Goal: Transaction & Acquisition: Purchase product/service

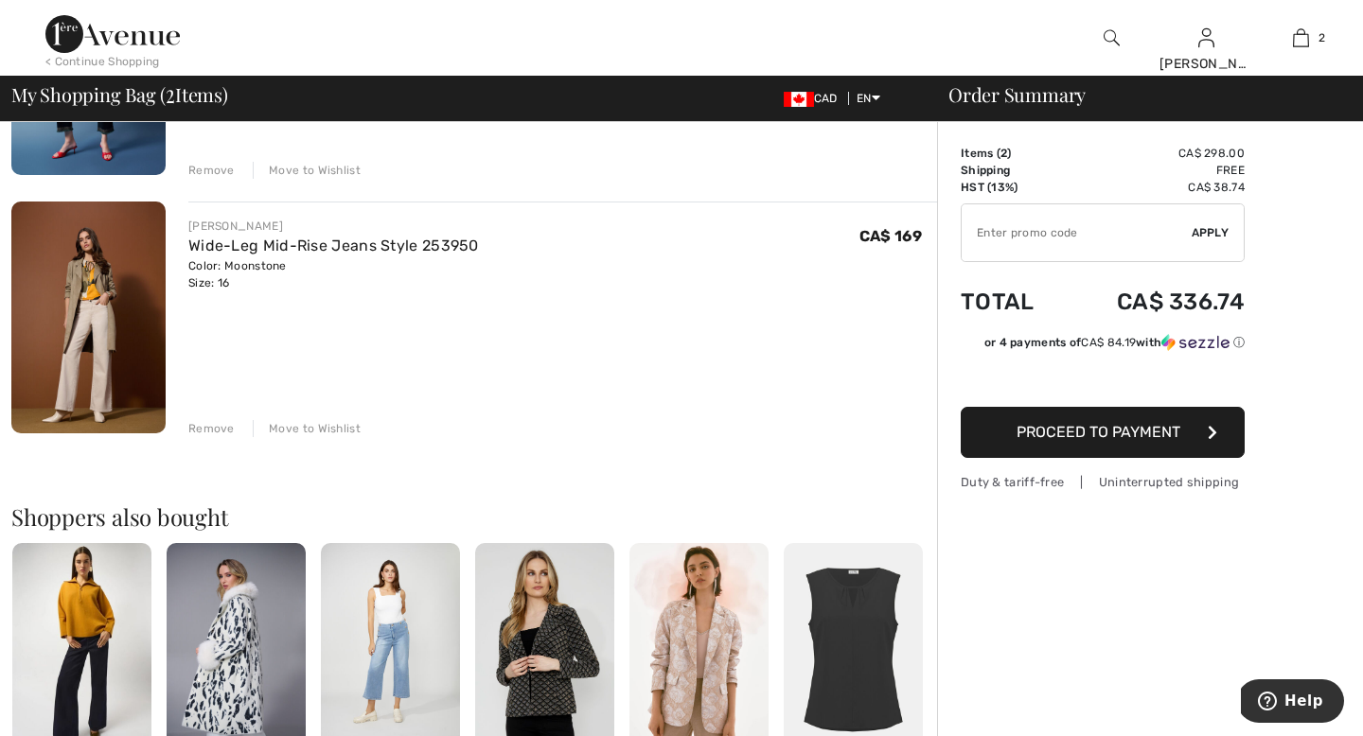
scroll to position [339, 0]
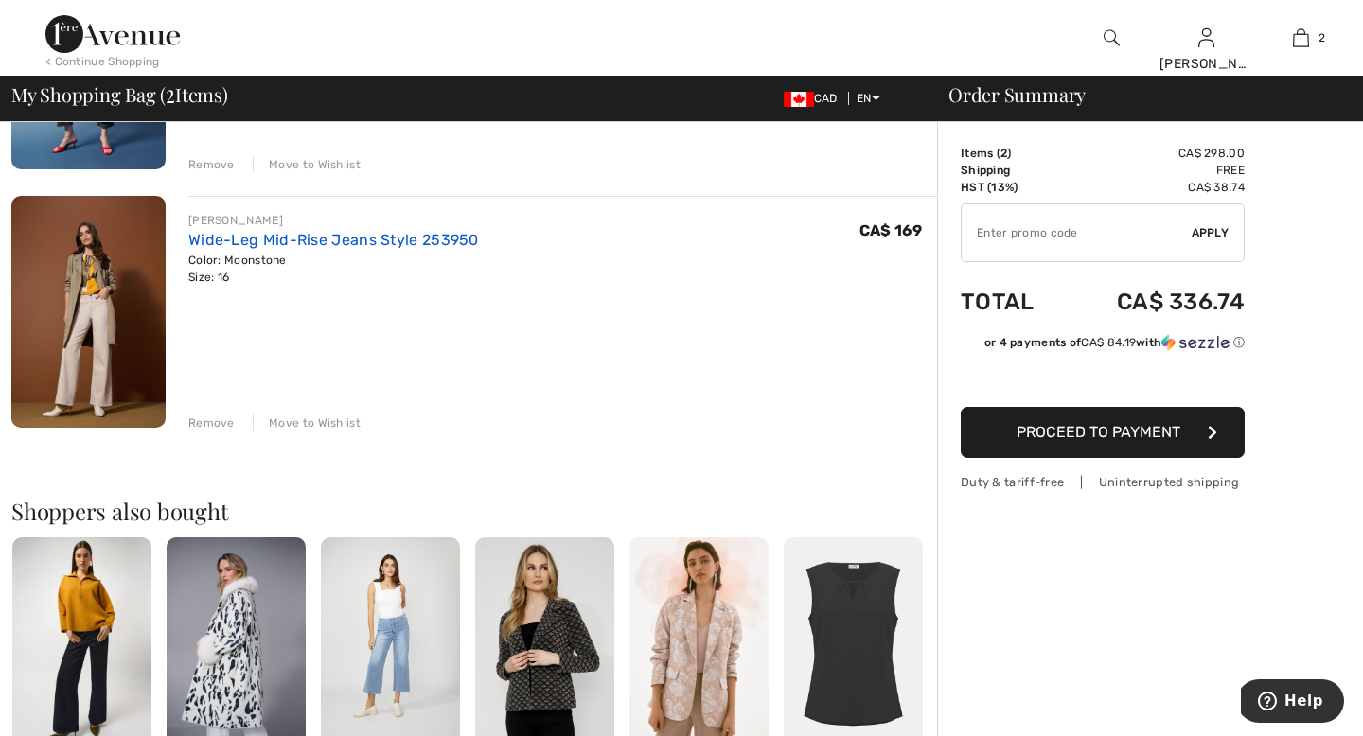
click at [351, 235] on link "Wide-Leg Mid-Rise Jeans Style 253950" at bounding box center [333, 240] width 291 height 18
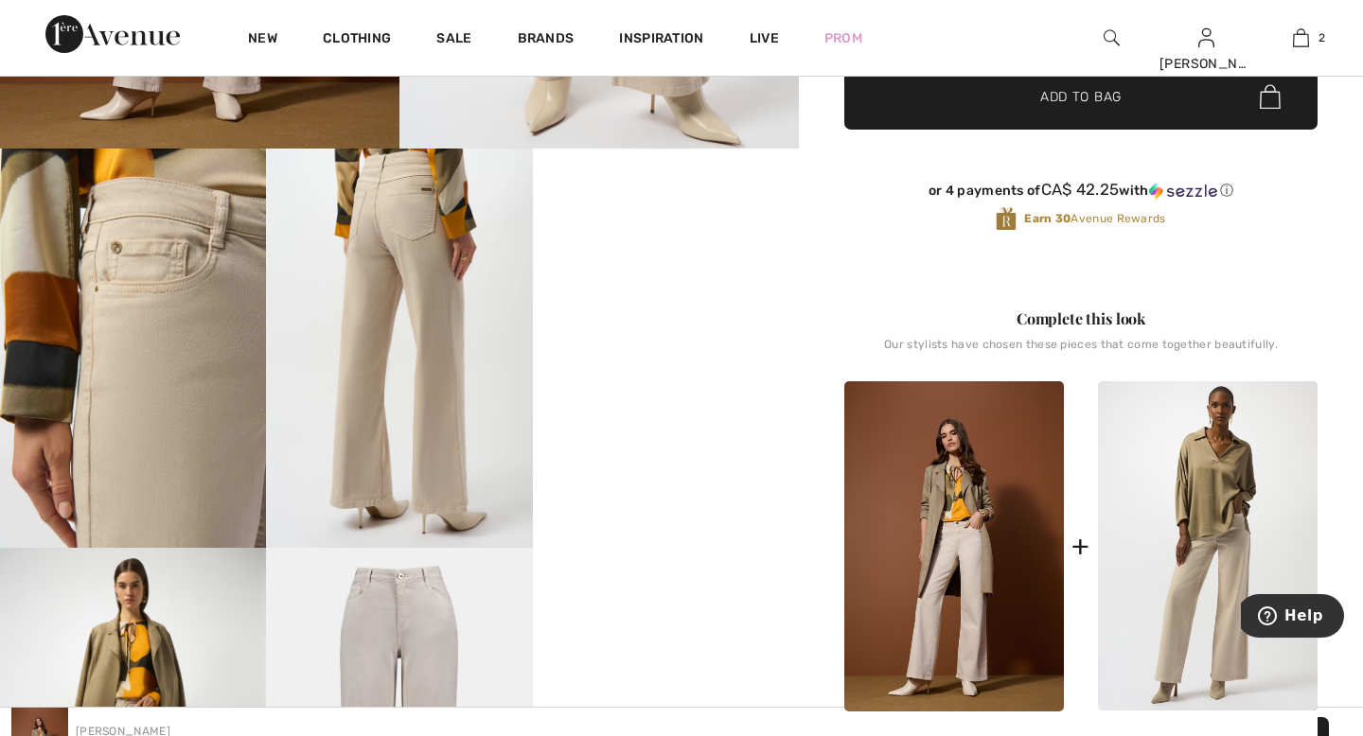
scroll to position [738, 0]
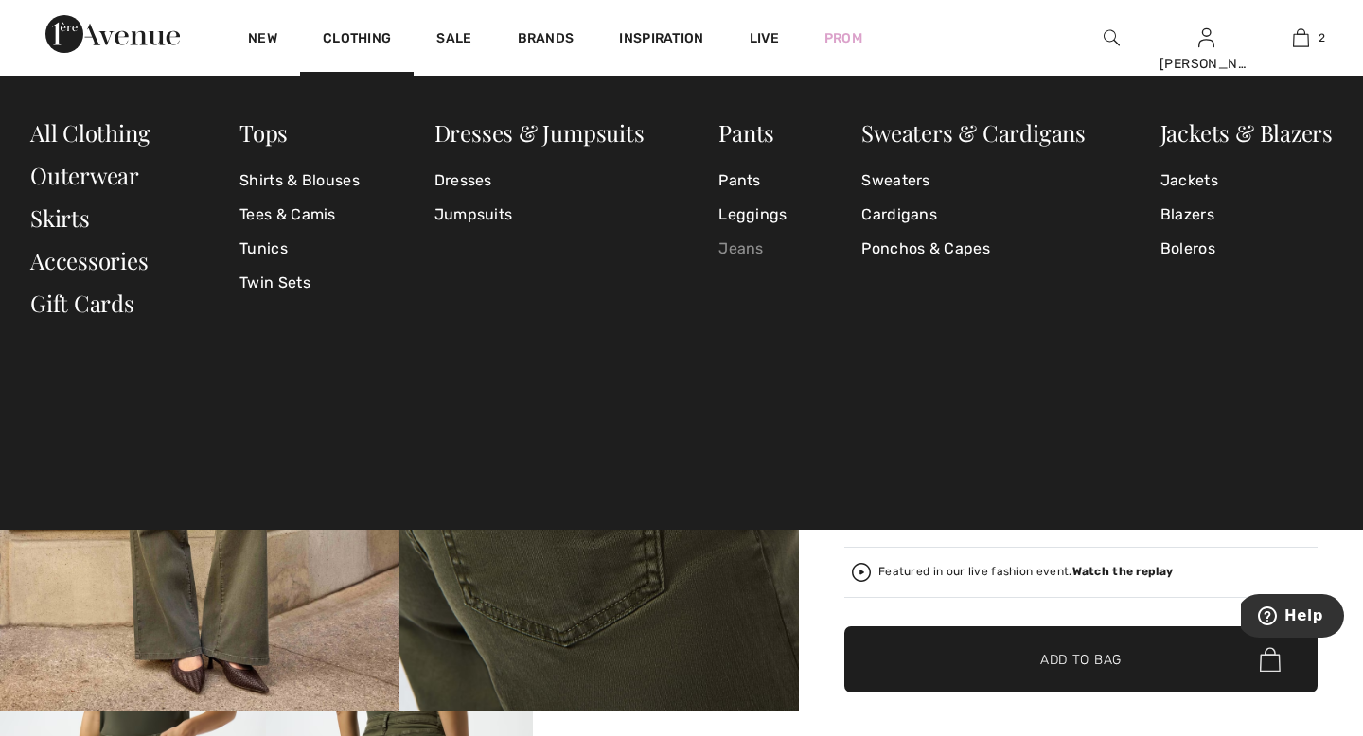
click at [751, 239] on link "Jeans" at bounding box center [753, 249] width 68 height 34
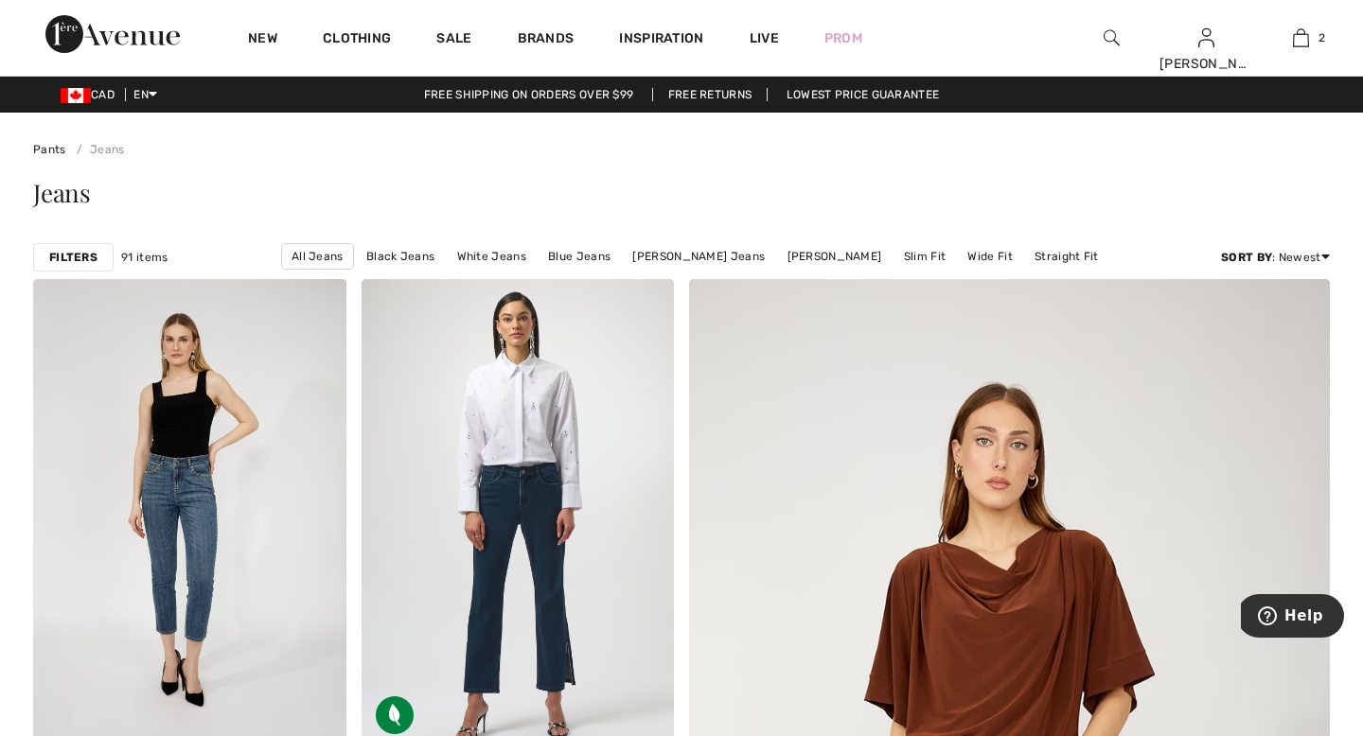
click at [98, 253] on div "Filters" at bounding box center [73, 257] width 80 height 28
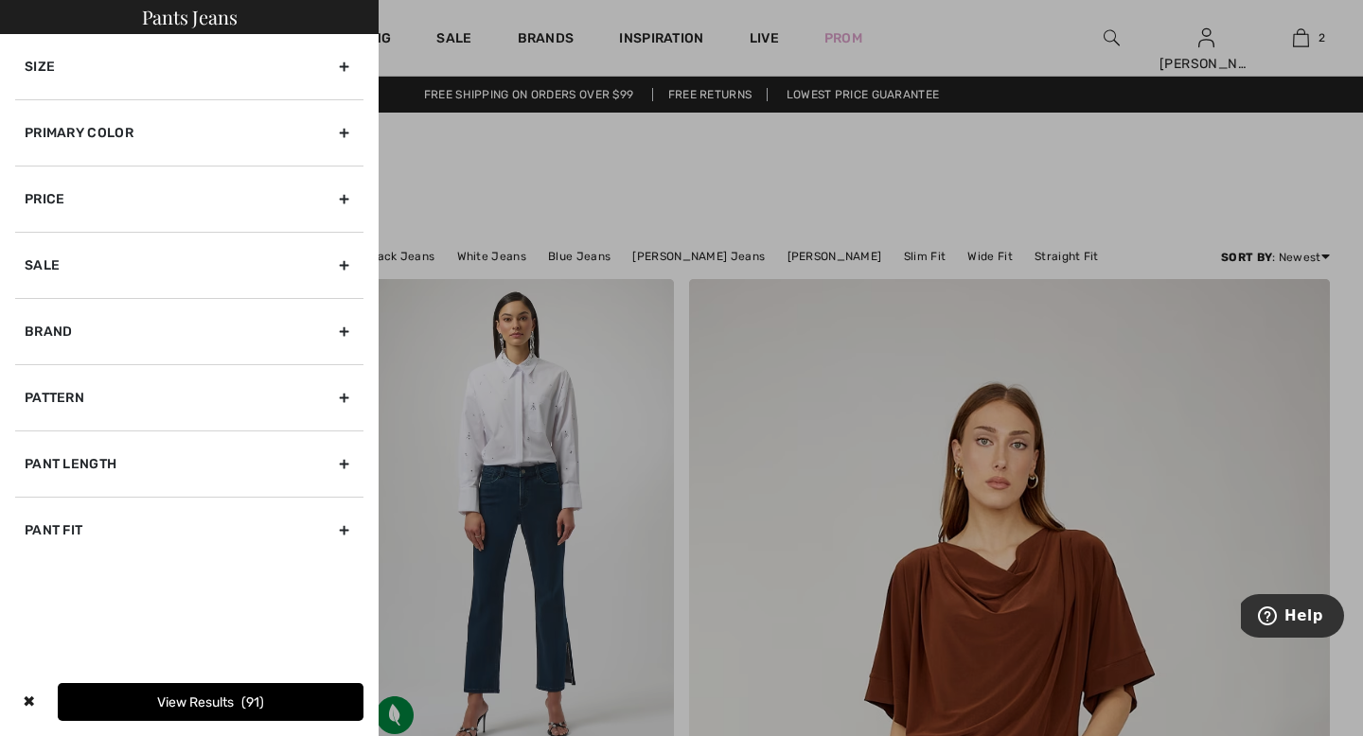
click at [230, 434] on div "Pant Length" at bounding box center [189, 464] width 348 height 66
click at [183, 559] on div "Crop Ankle Full Length" at bounding box center [189, 538] width 348 height 82
click at [41, 559] on div "Crop Ankle Full Length" at bounding box center [189, 538] width 348 height 82
click at [35, 551] on input"] "Full Length" at bounding box center [32, 546] width 14 height 14
checkbox input"] "true"
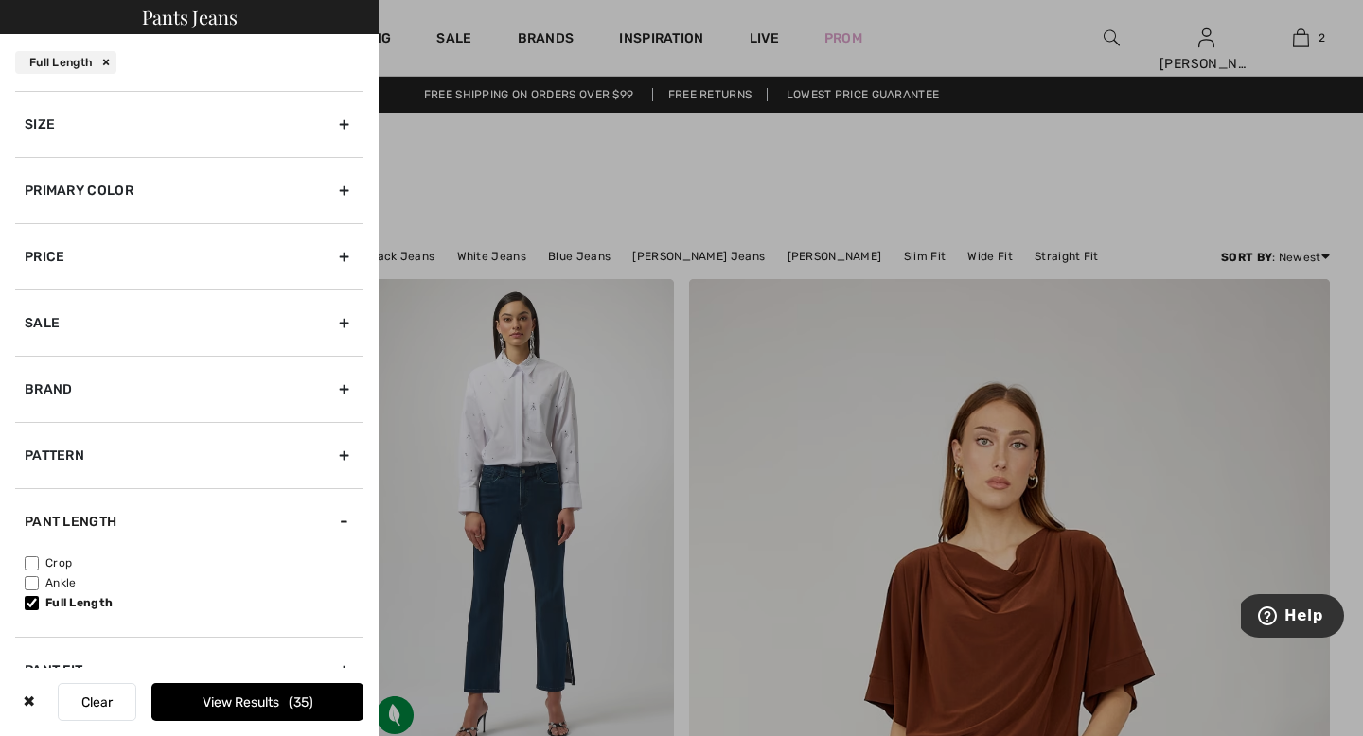
click at [208, 692] on button "View Results 35" at bounding box center [257, 702] width 212 height 38
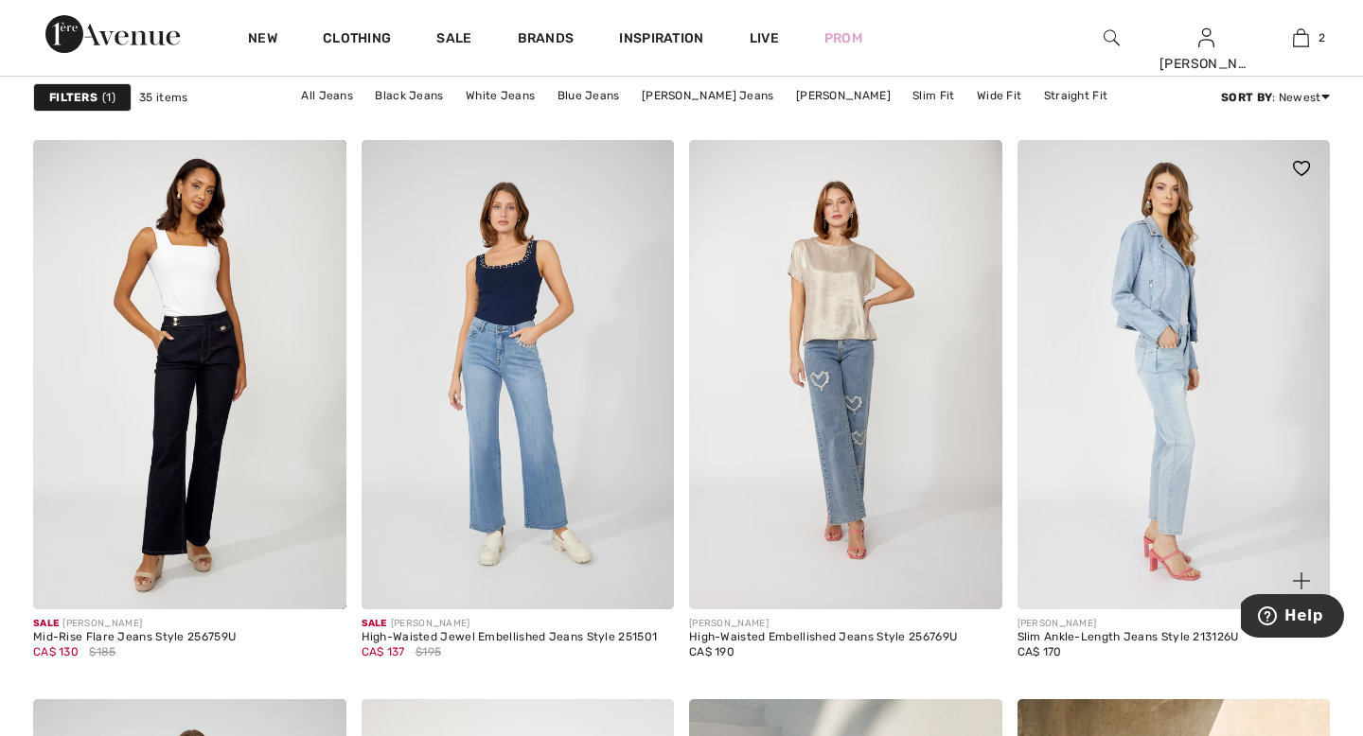
scroll to position [3163, 0]
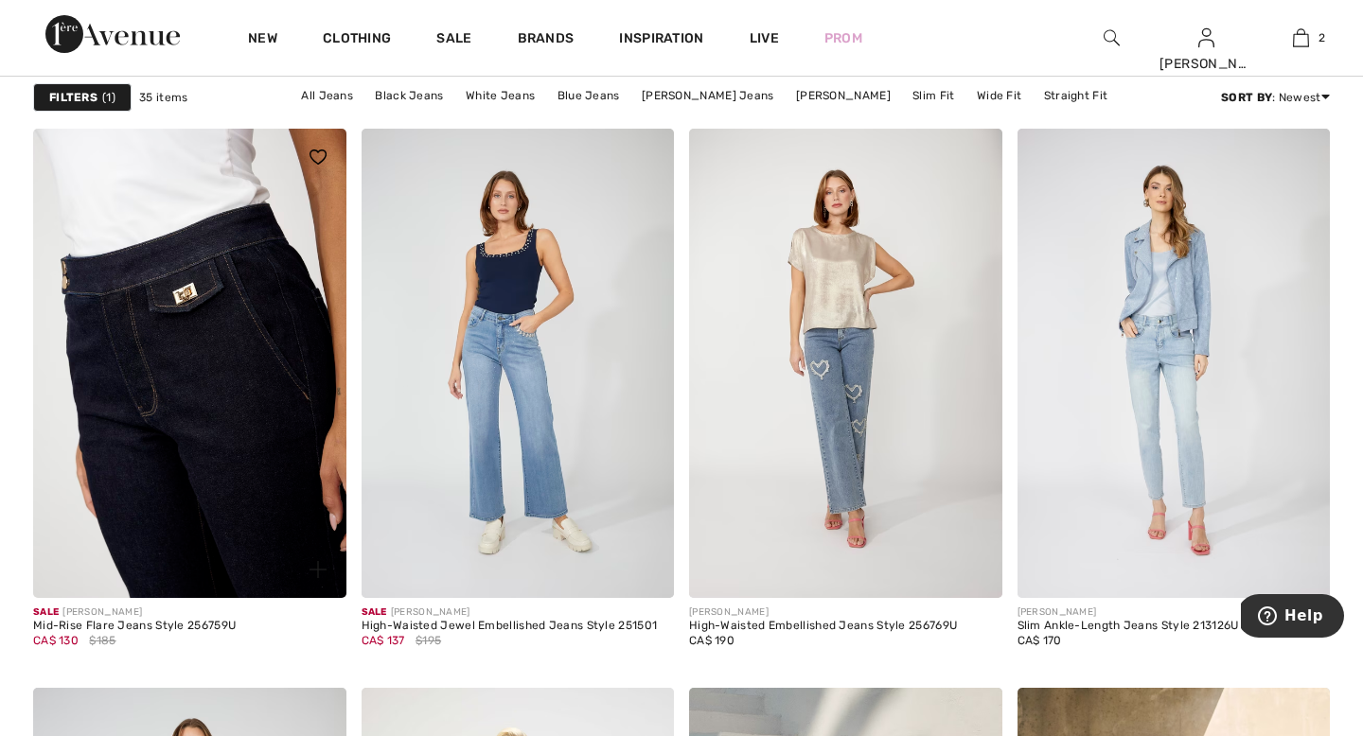
click at [257, 453] on img at bounding box center [189, 364] width 313 height 470
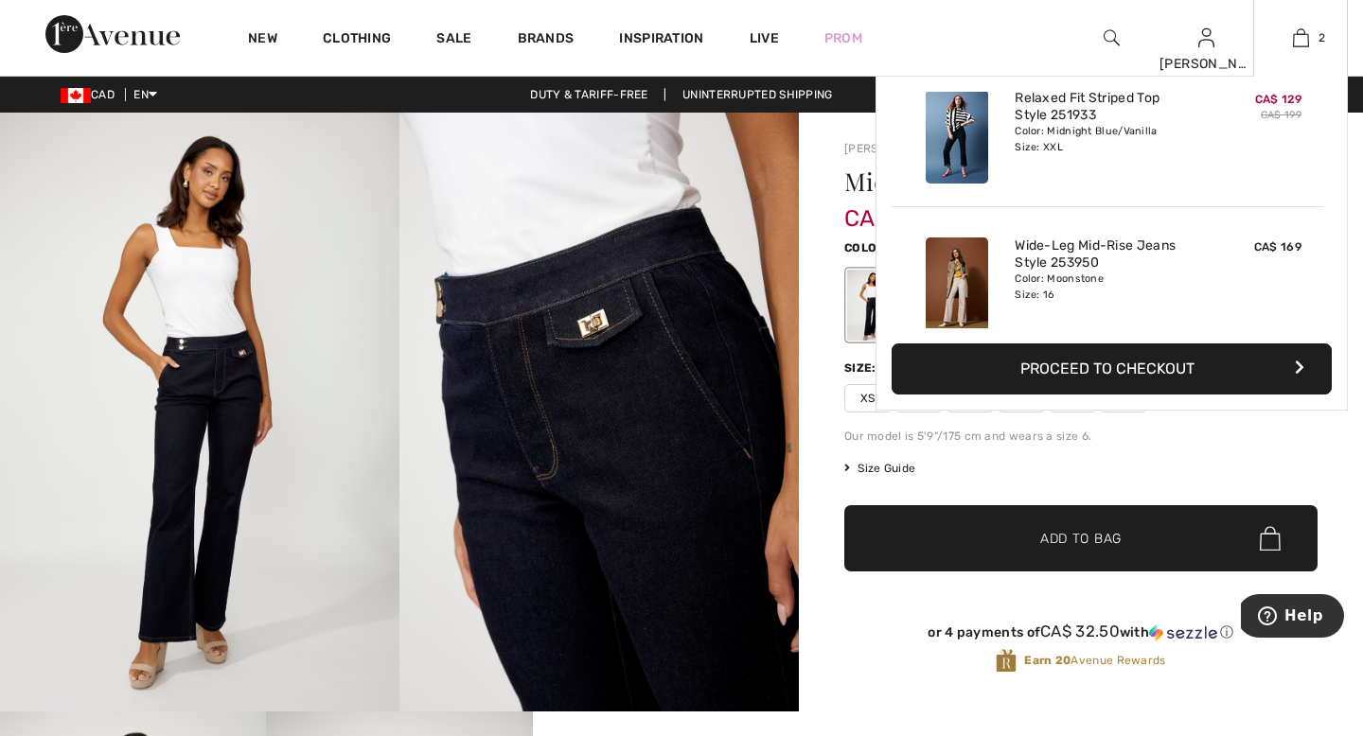
scroll to position [37, 0]
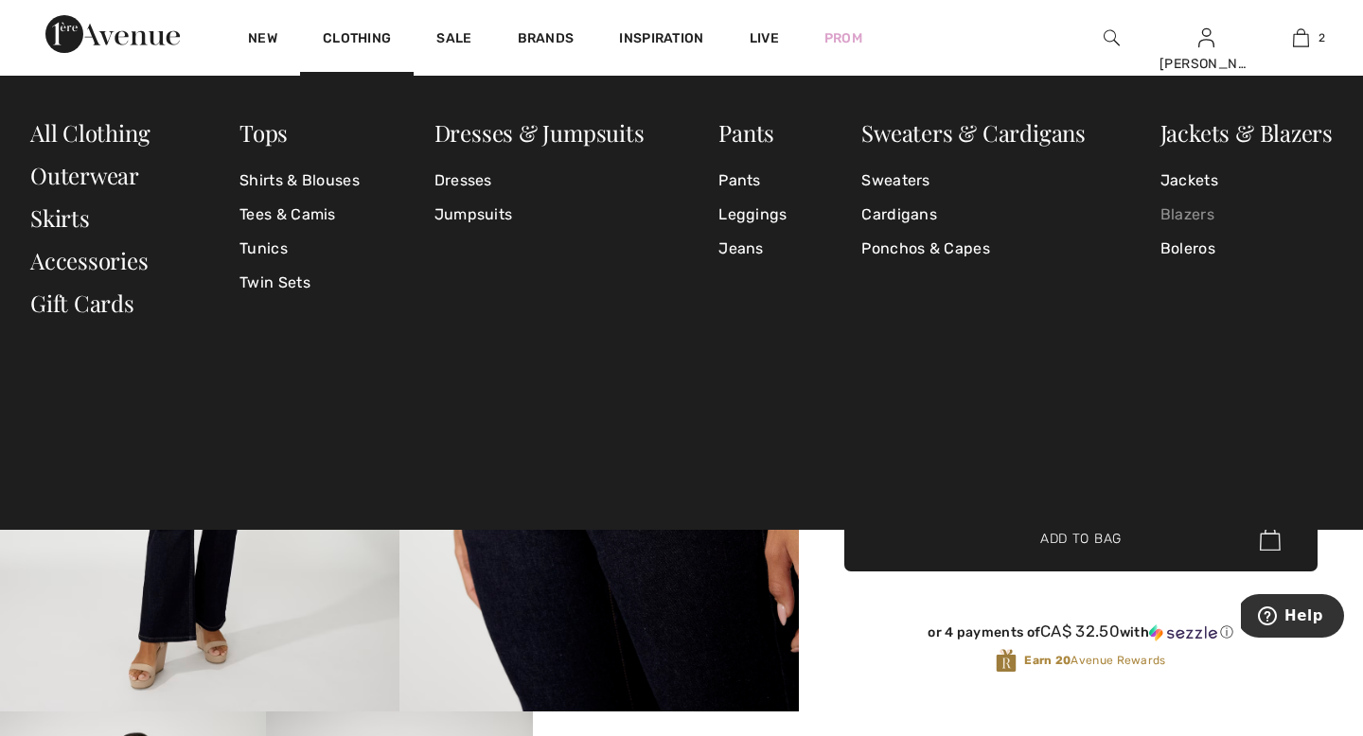
click at [1198, 216] on link "Blazers" at bounding box center [1247, 215] width 172 height 34
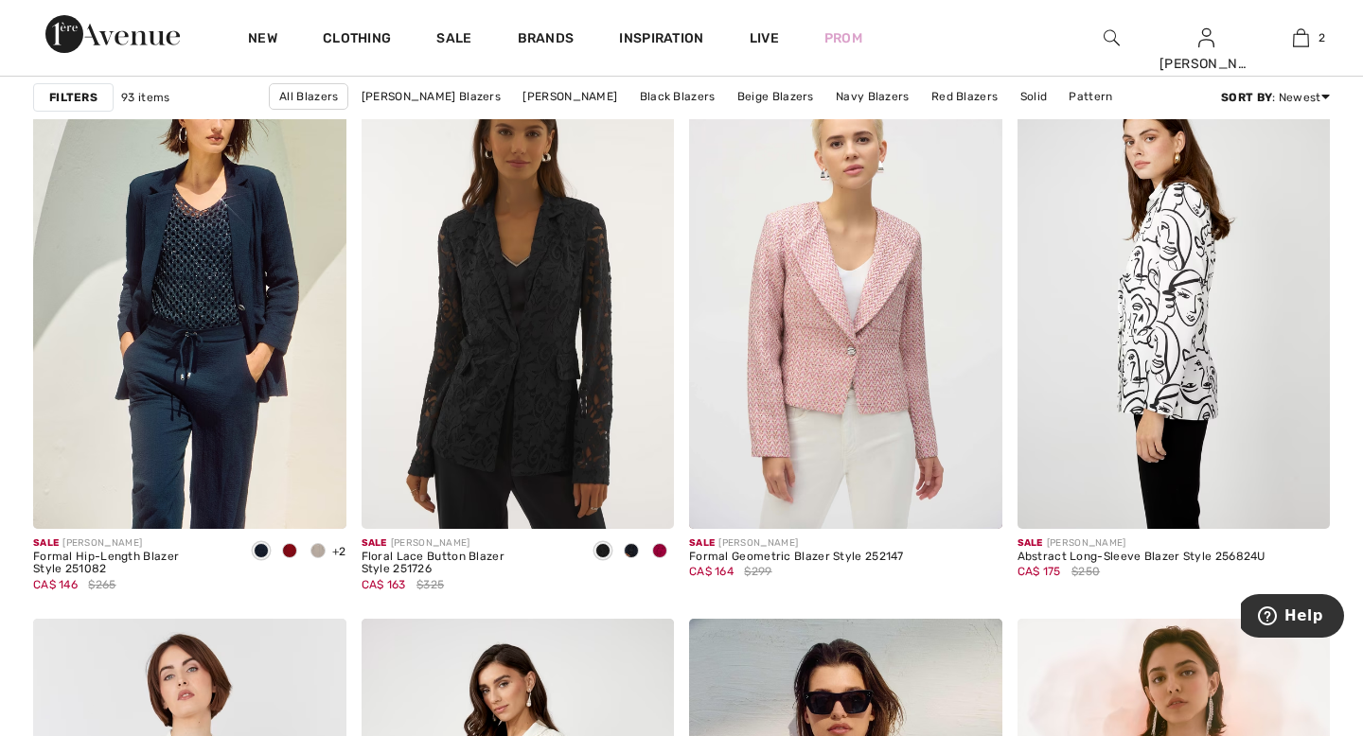
scroll to position [5678, 0]
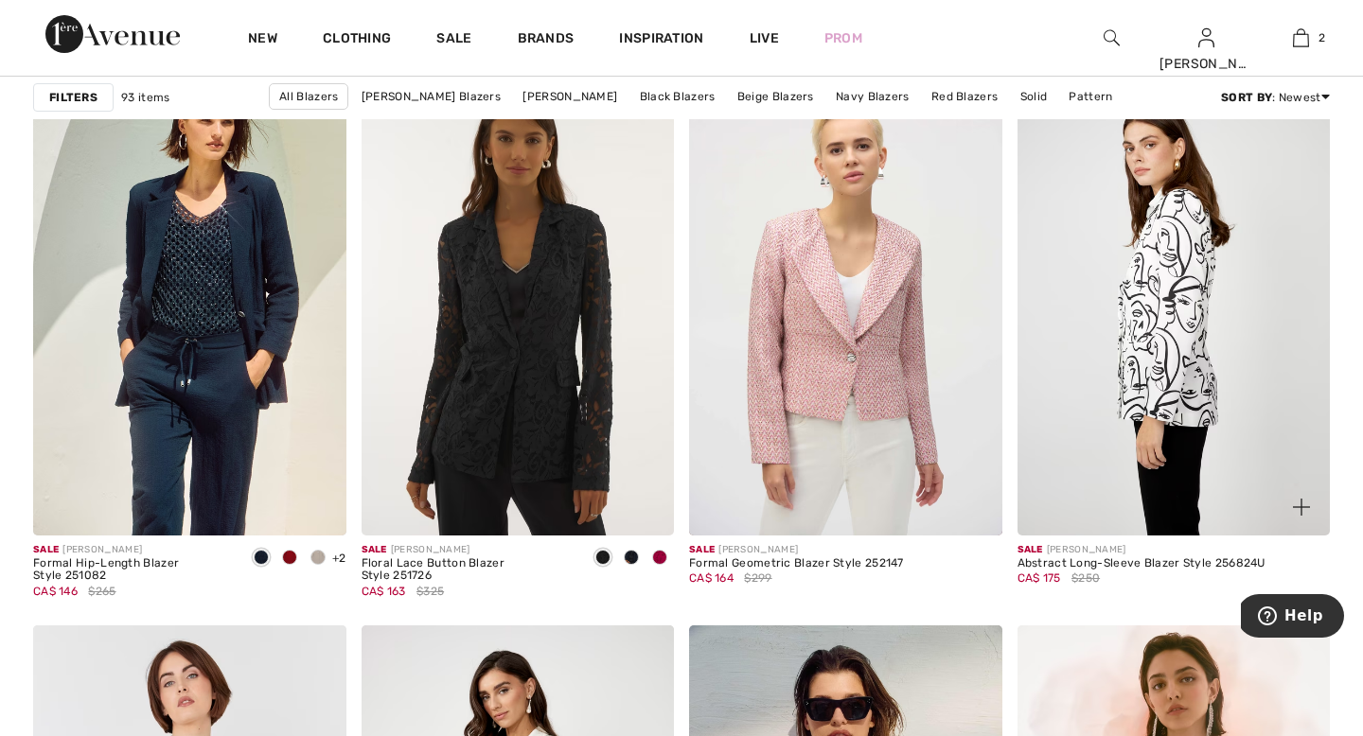
click at [1113, 367] on img at bounding box center [1174, 301] width 313 height 470
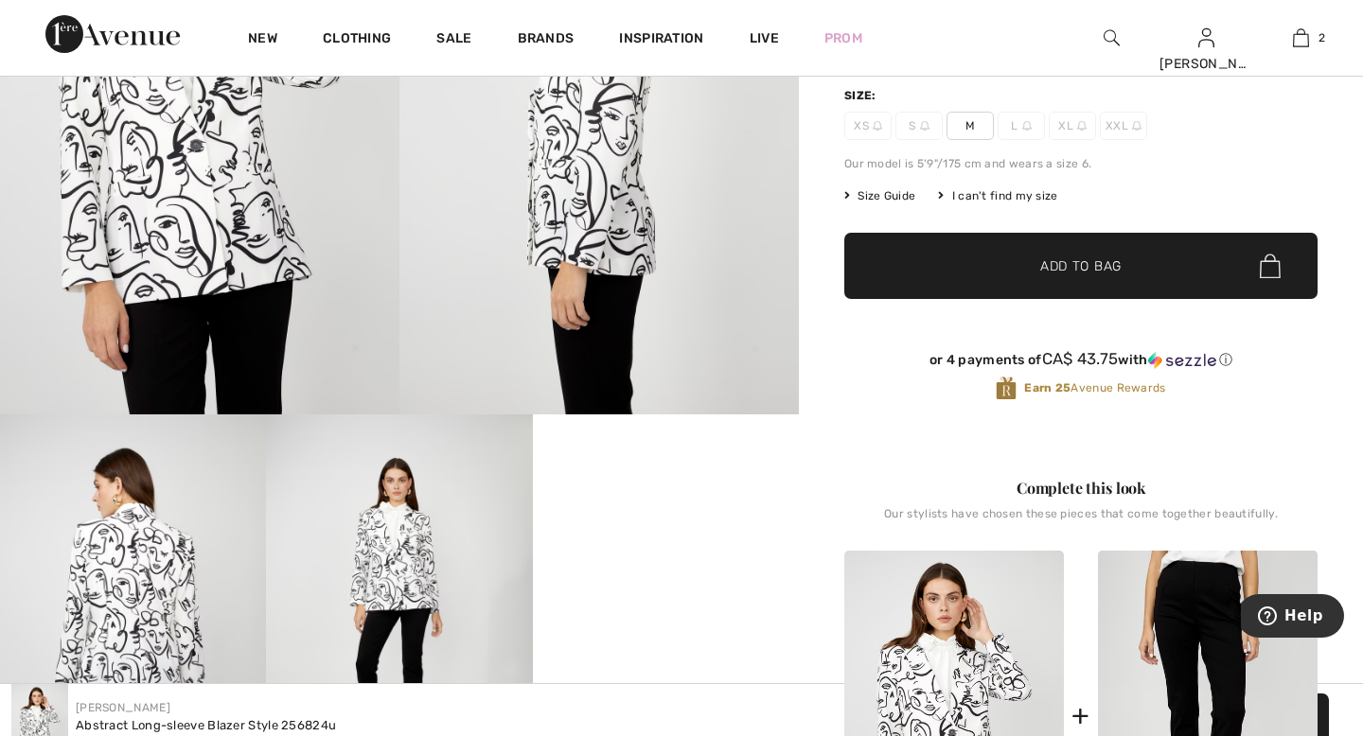
scroll to position [241, 0]
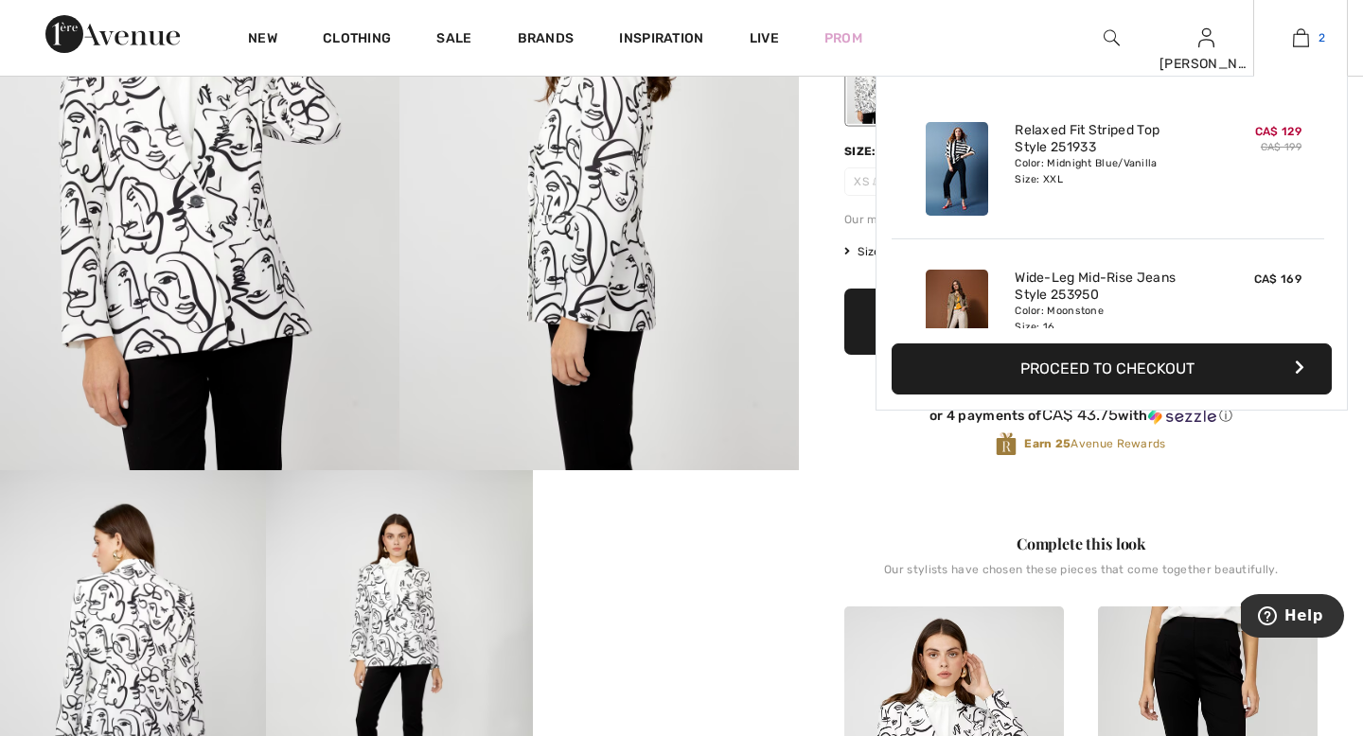
click at [1295, 42] on img at bounding box center [1301, 38] width 16 height 23
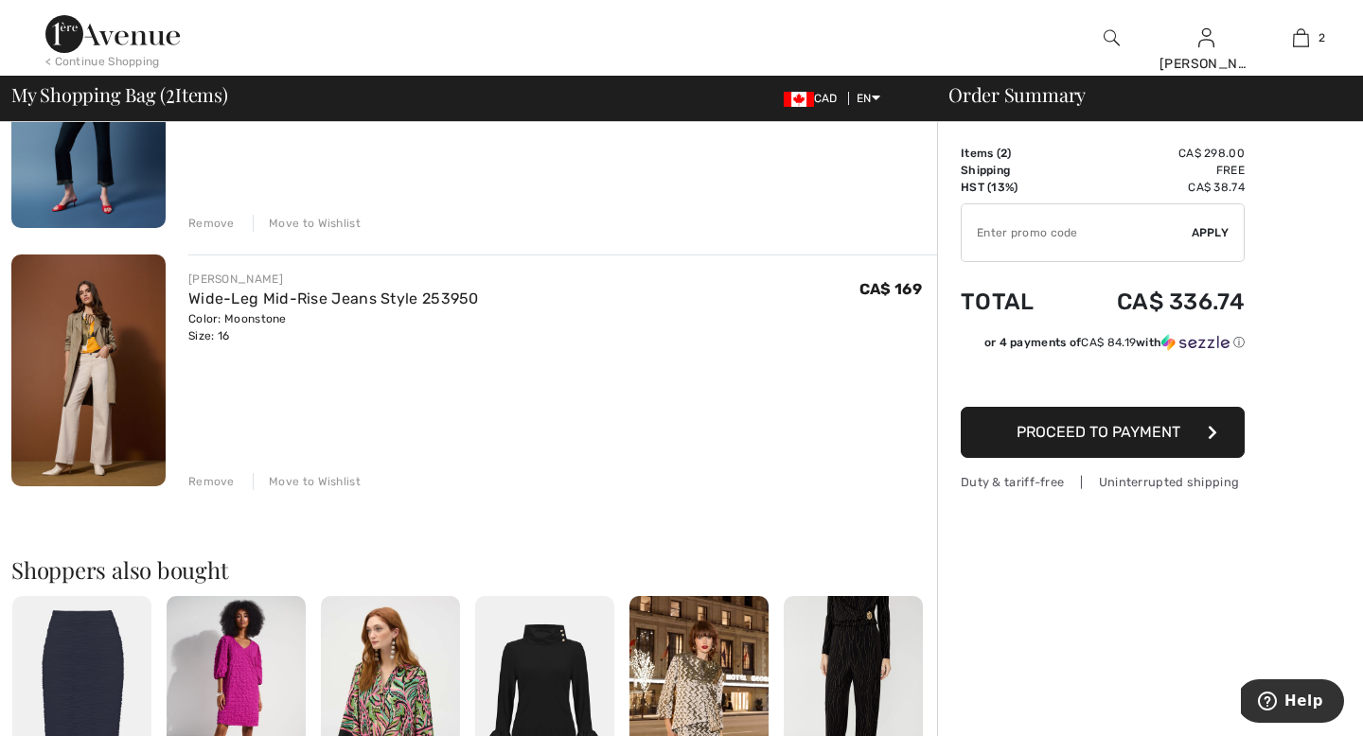
scroll to position [282, 0]
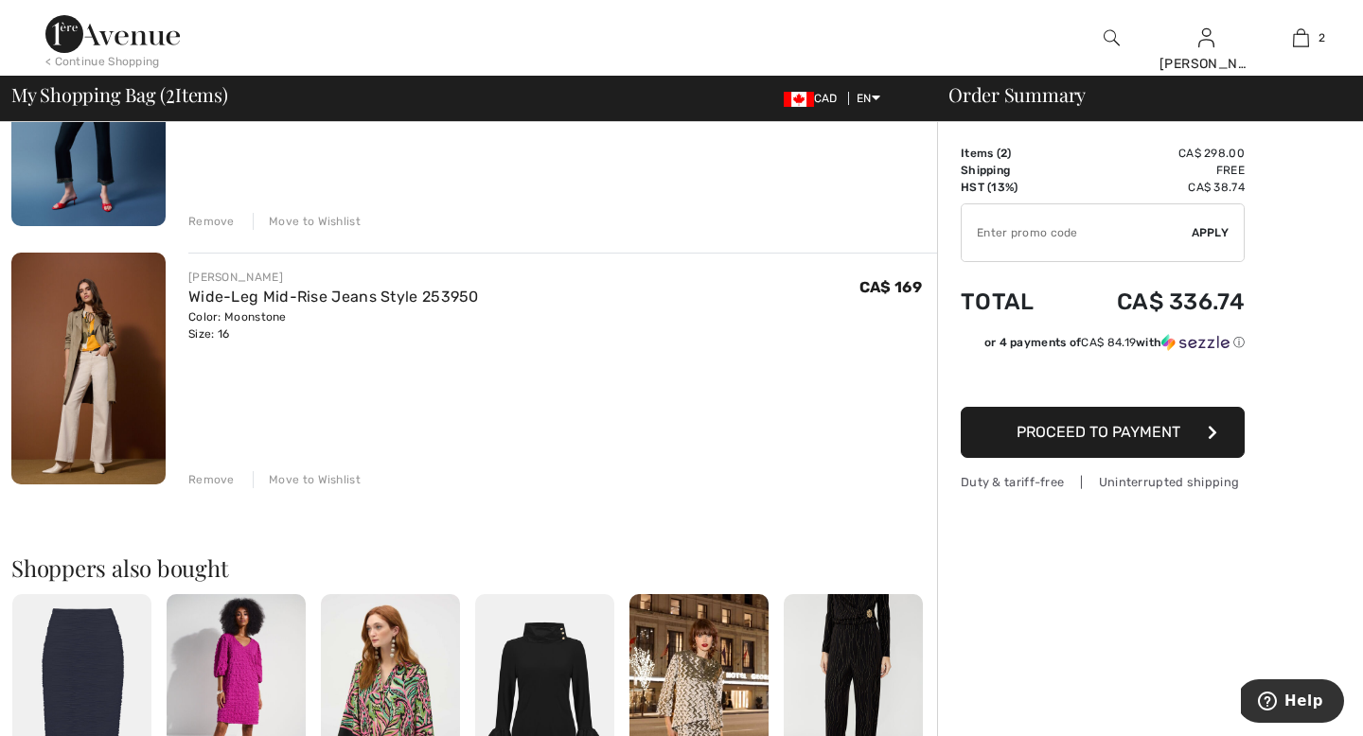
click at [210, 480] on div "Remove" at bounding box center [211, 479] width 46 height 17
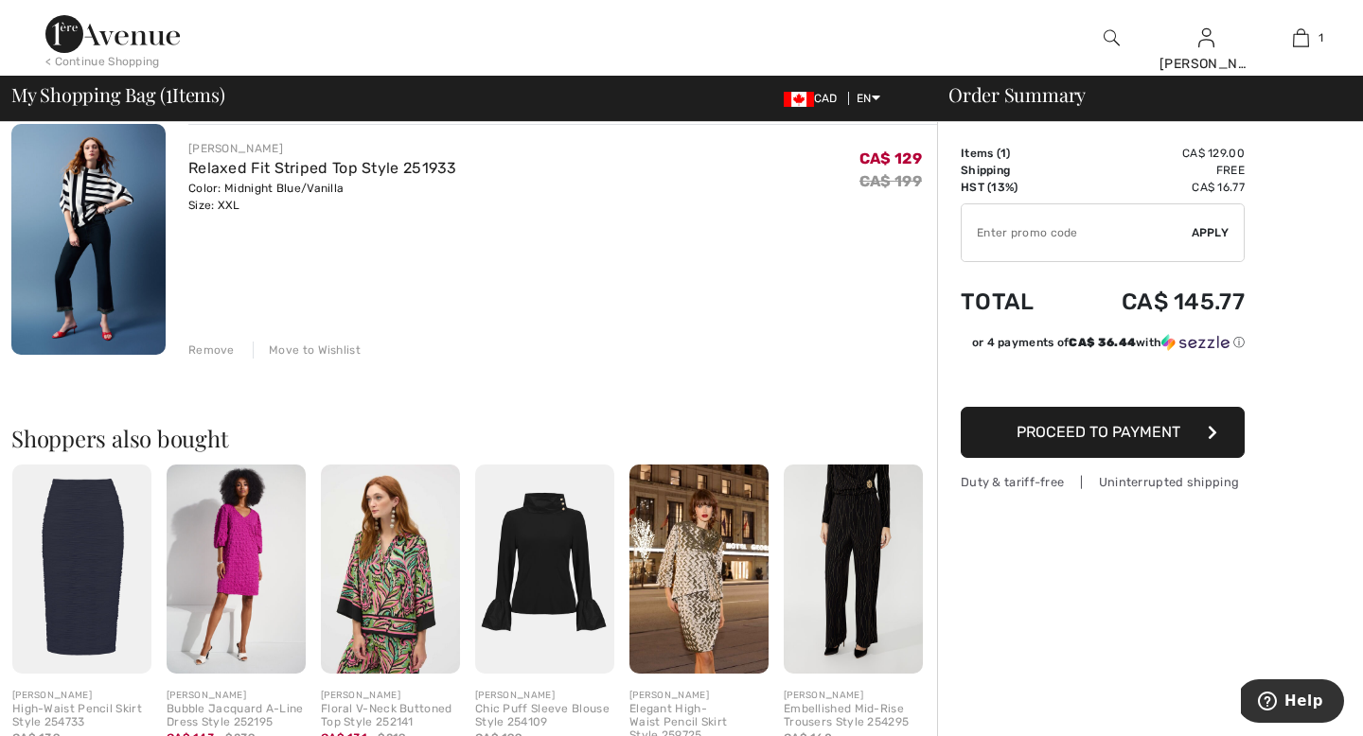
scroll to position [0, 0]
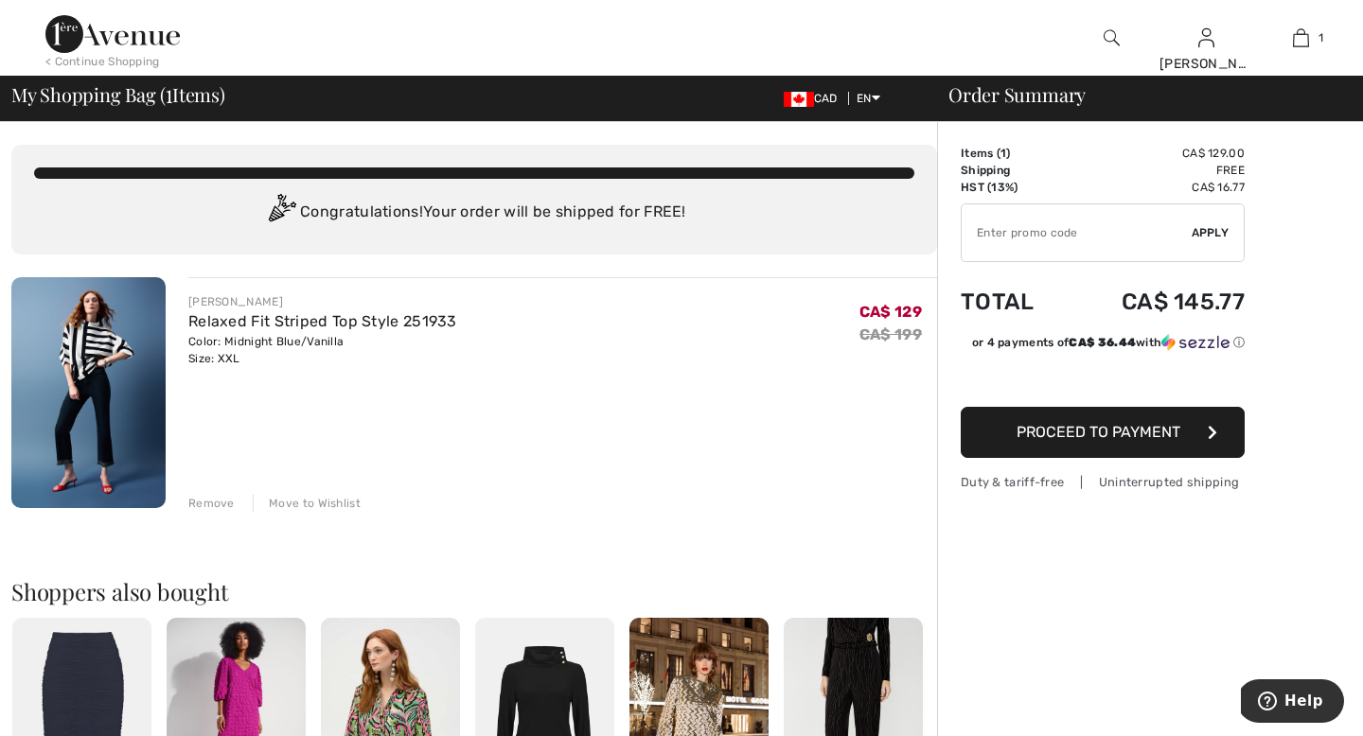
click at [1072, 434] on span "Proceed to Payment" at bounding box center [1099, 432] width 164 height 18
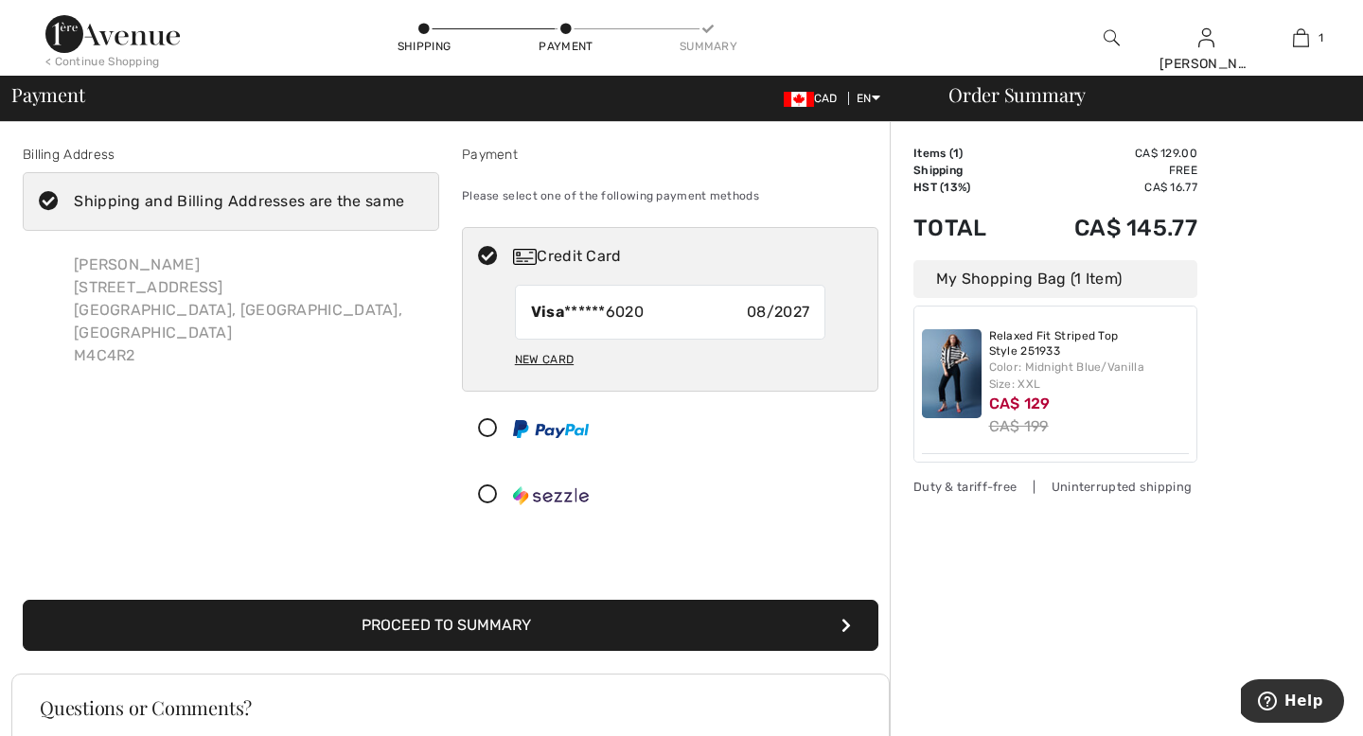
click at [697, 626] on button "Proceed to Summary" at bounding box center [451, 625] width 856 height 51
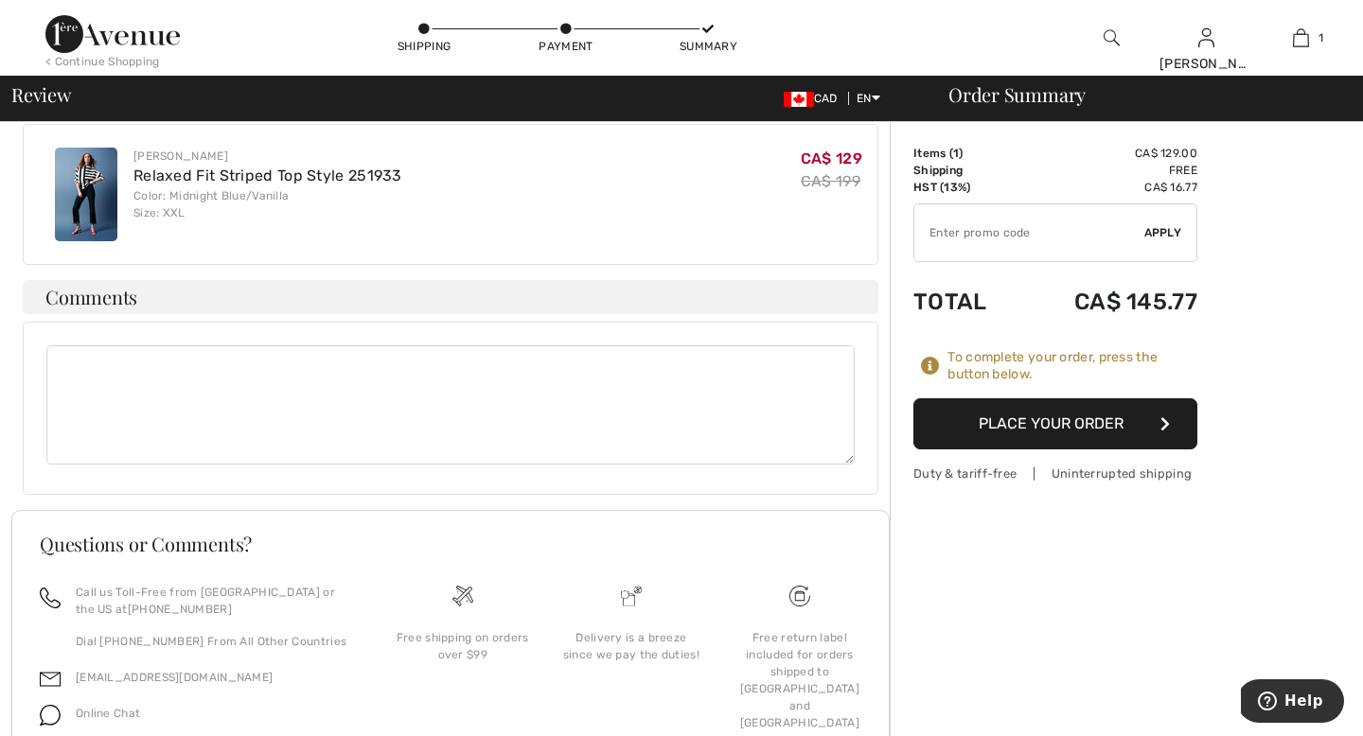
scroll to position [707, 0]
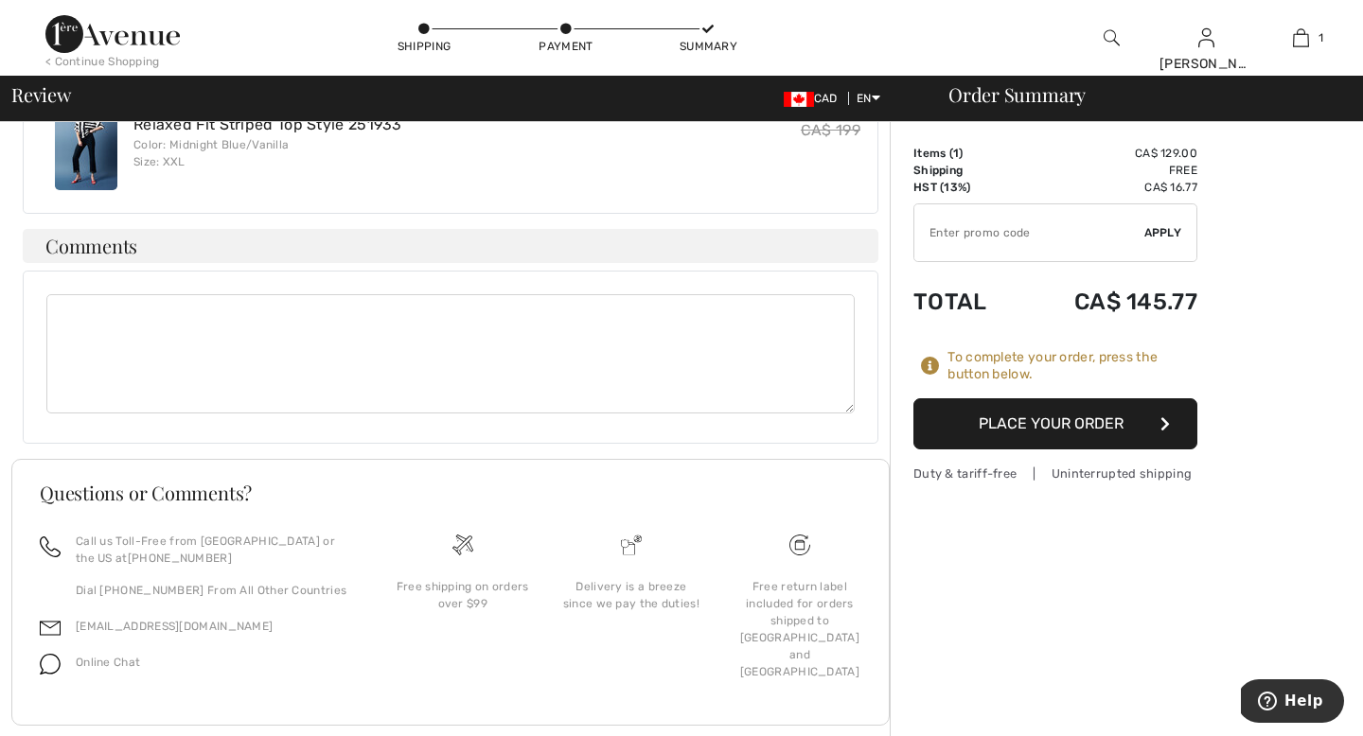
click at [1077, 430] on button "Place Your Order" at bounding box center [1056, 424] width 284 height 51
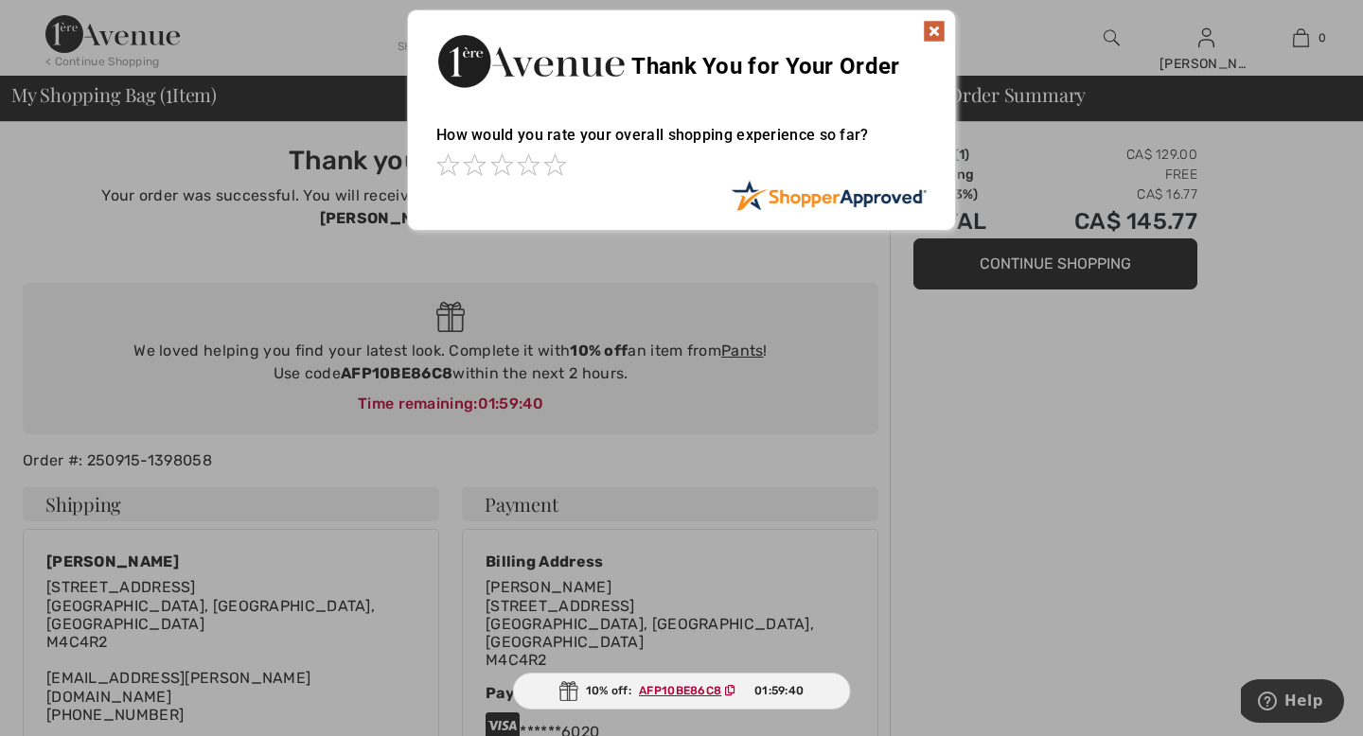
scroll to position [9, 0]
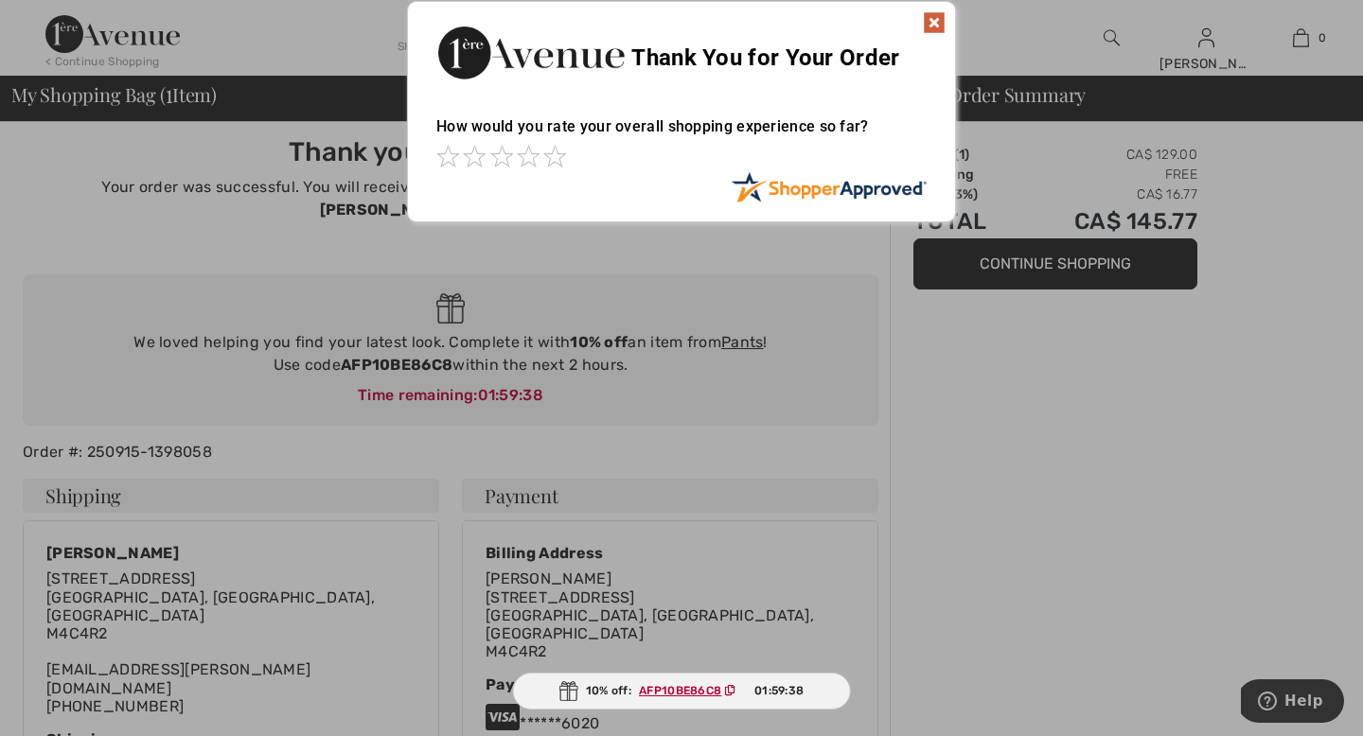
click at [932, 25] on img at bounding box center [934, 22] width 23 height 23
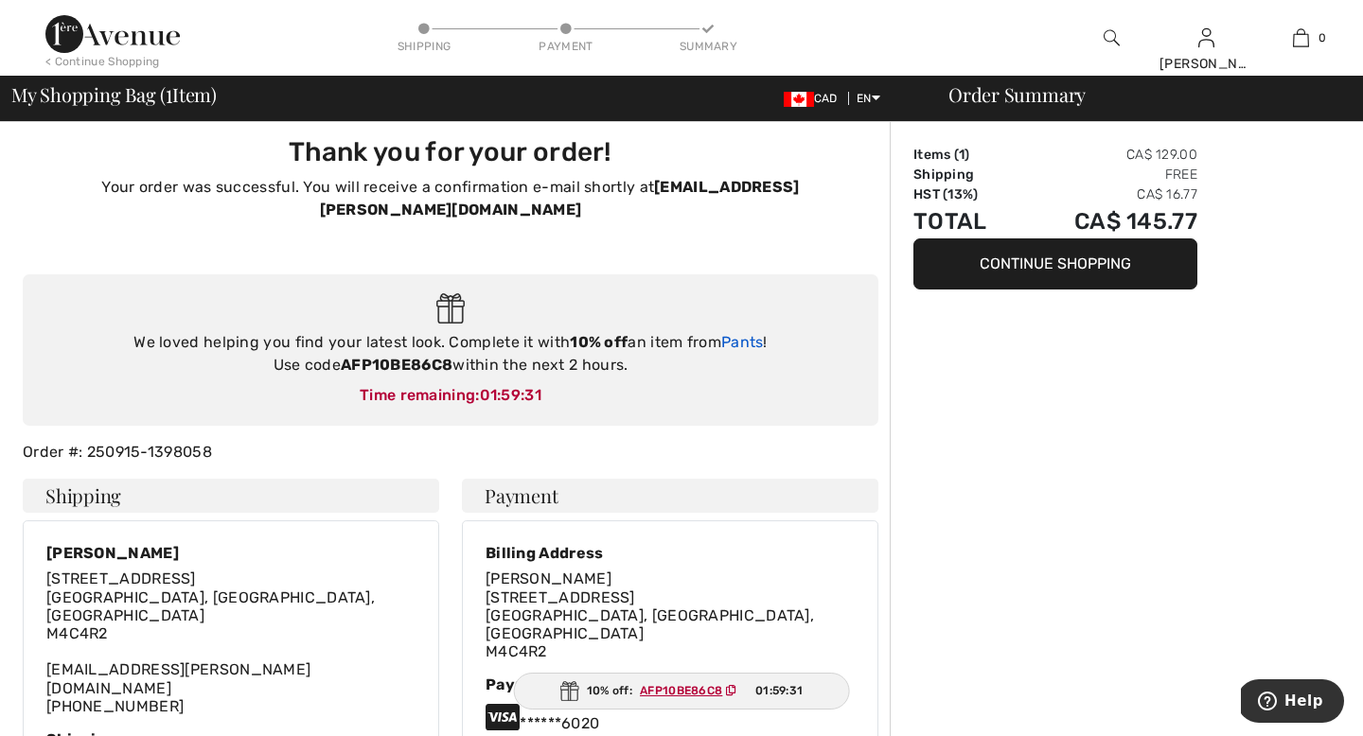
click at [738, 333] on link "Pants" at bounding box center [742, 342] width 43 height 18
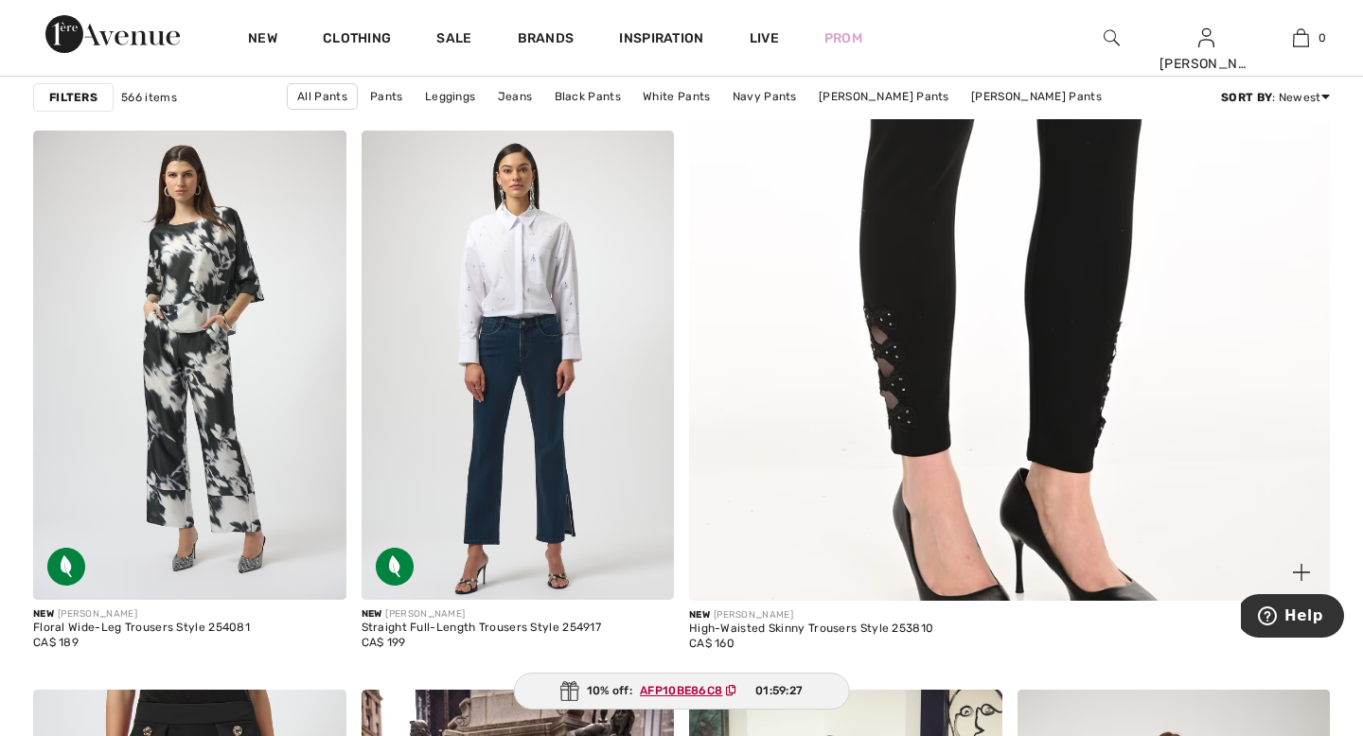
scroll to position [723, 0]
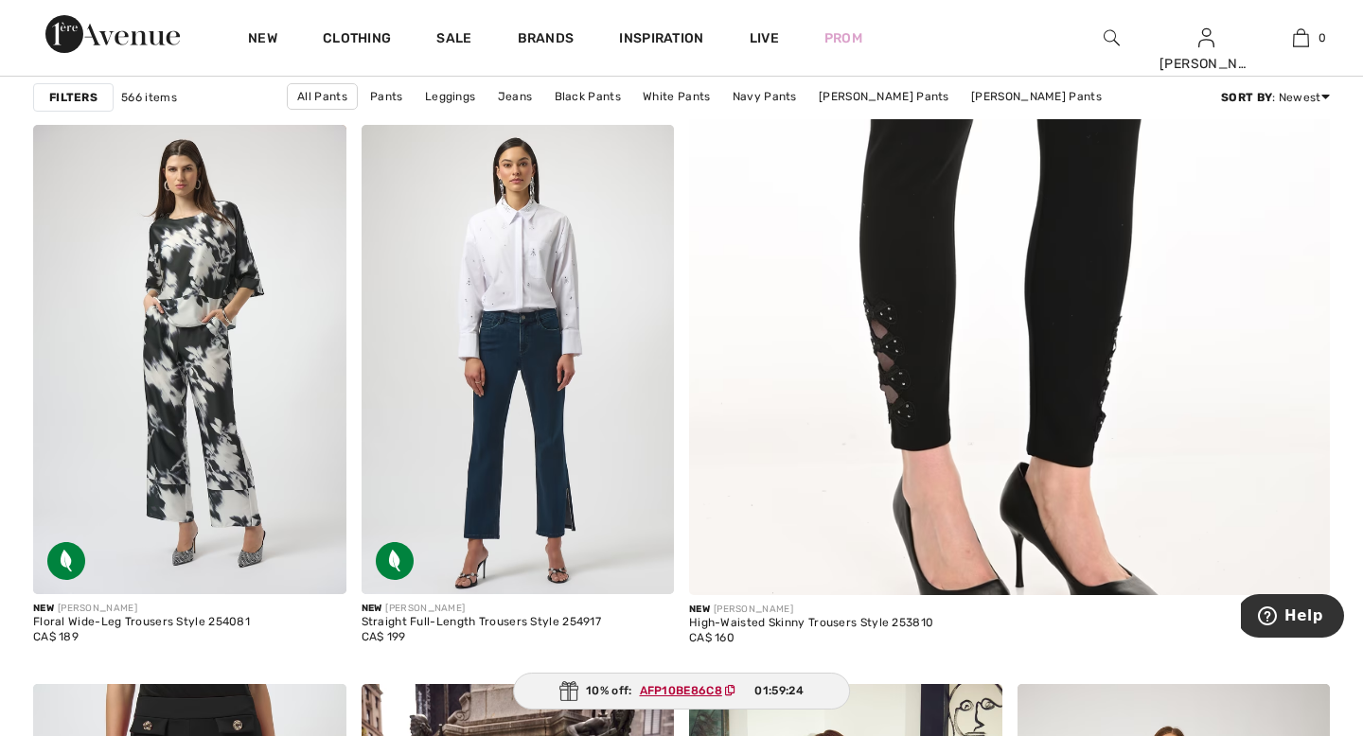
click at [62, 95] on strong "Filters" at bounding box center [73, 97] width 48 height 17
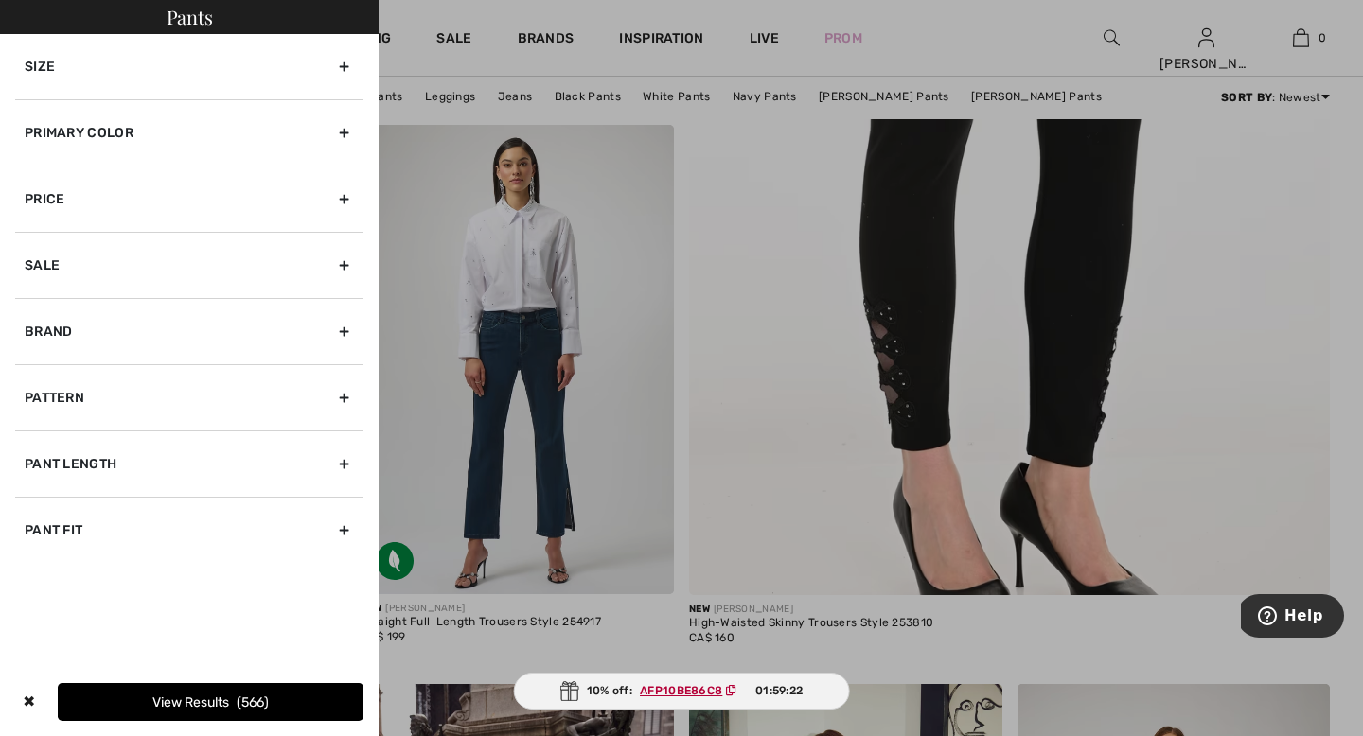
click at [133, 460] on div "Pant Length" at bounding box center [189, 464] width 348 height 66
click at [101, 545] on label "Full Length" at bounding box center [194, 545] width 339 height 17
click at [39, 545] on input"] "Full Length" at bounding box center [32, 546] width 14 height 14
checkbox input"] "true"
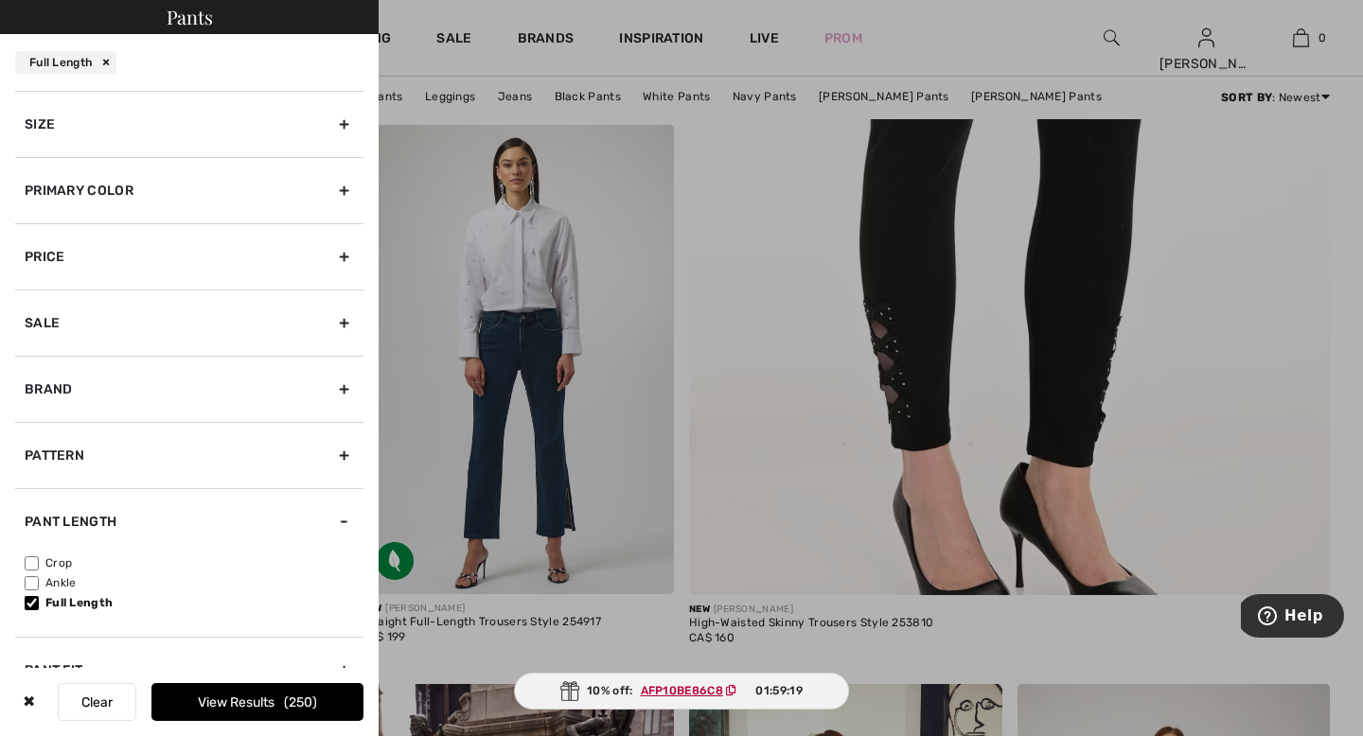
click at [235, 713] on button "View Results 250" at bounding box center [257, 702] width 212 height 38
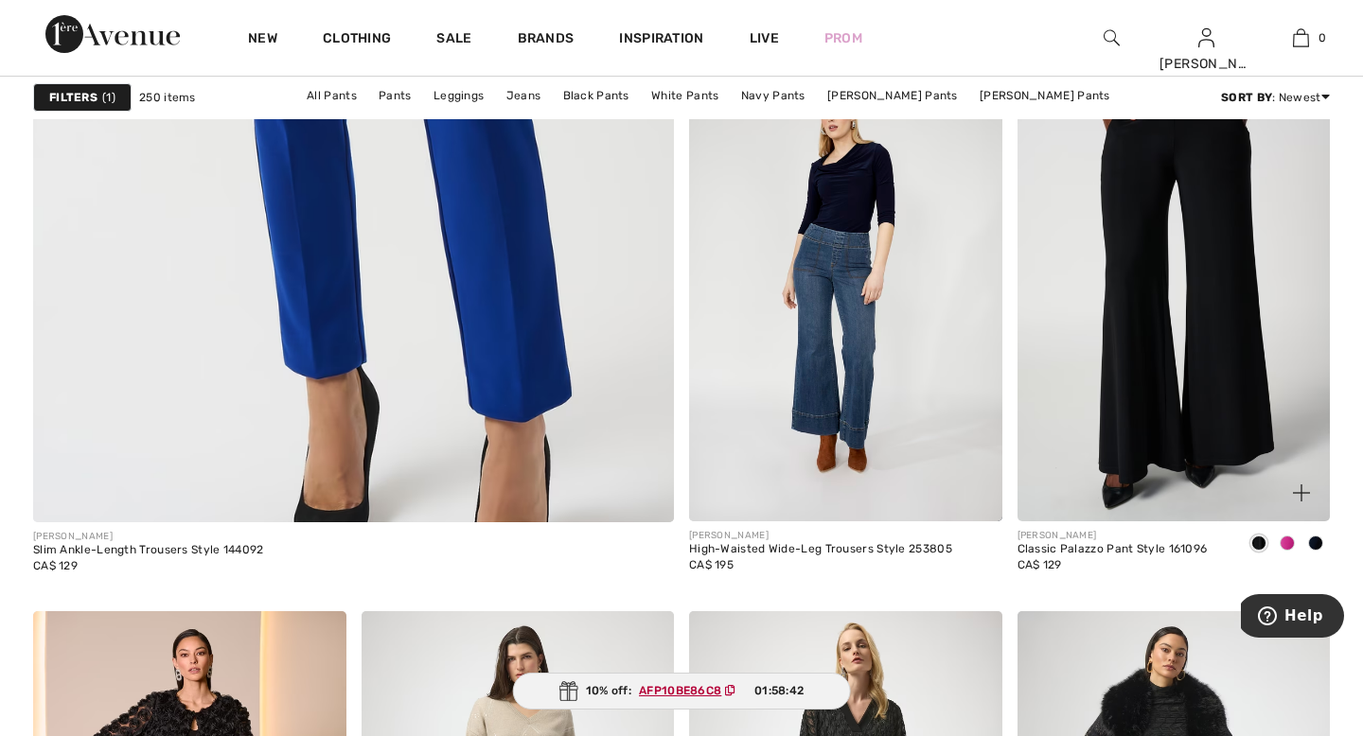
scroll to position [5138, 0]
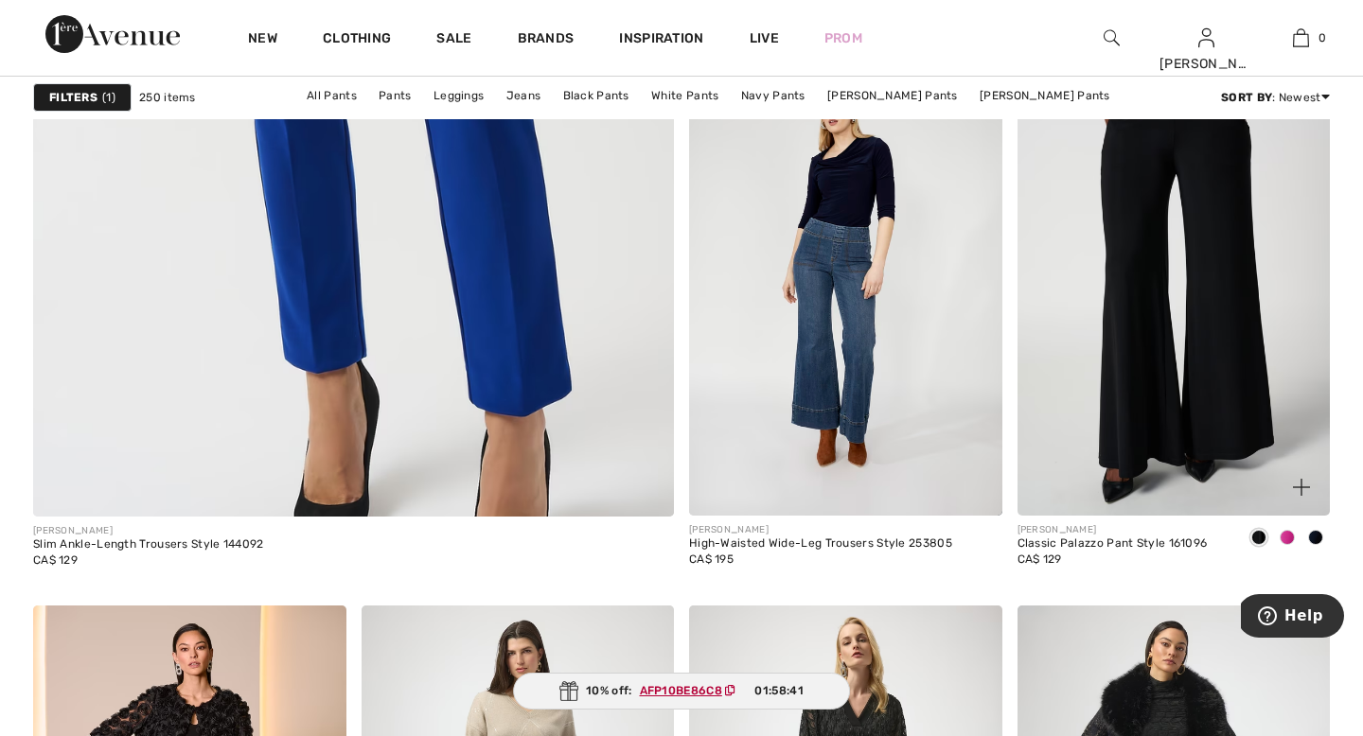
click at [1154, 453] on img at bounding box center [1174, 281] width 313 height 470
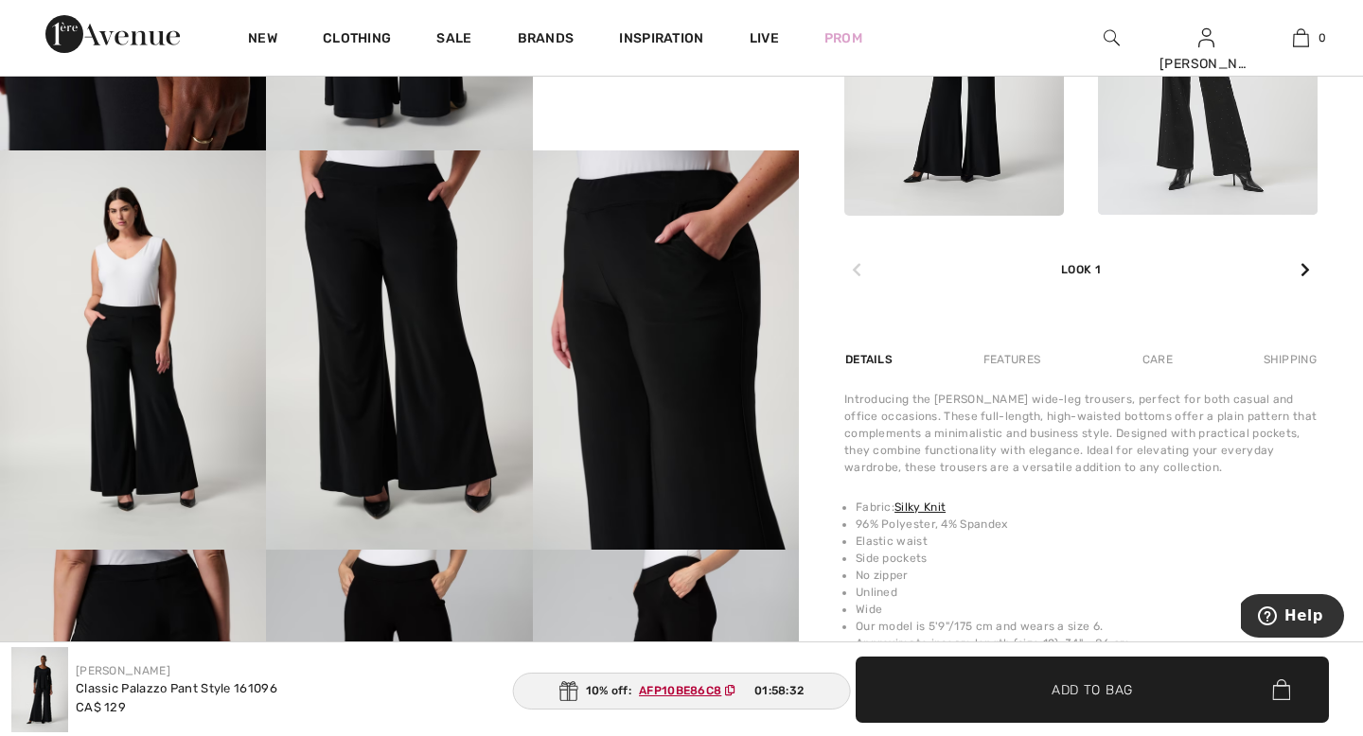
scroll to position [967, 0]
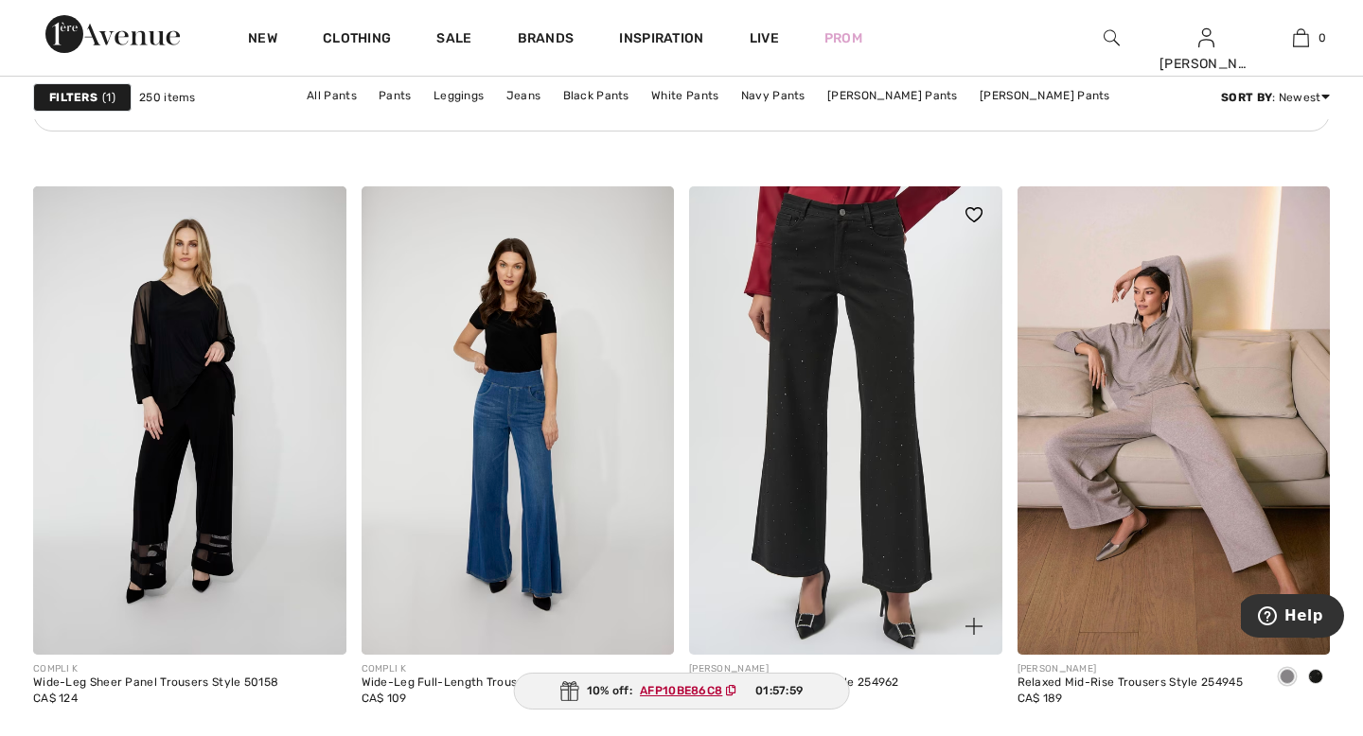
scroll to position [6891, 0]
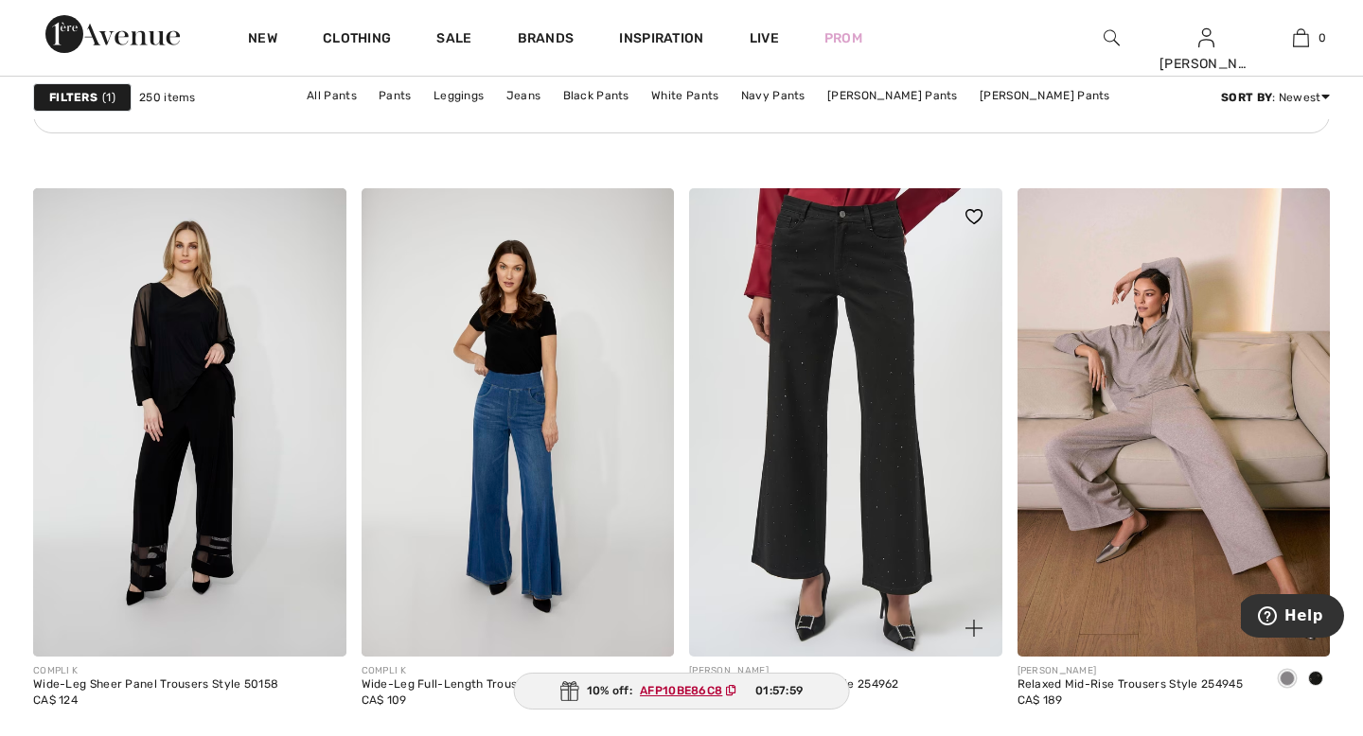
click at [777, 523] on img at bounding box center [845, 423] width 313 height 470
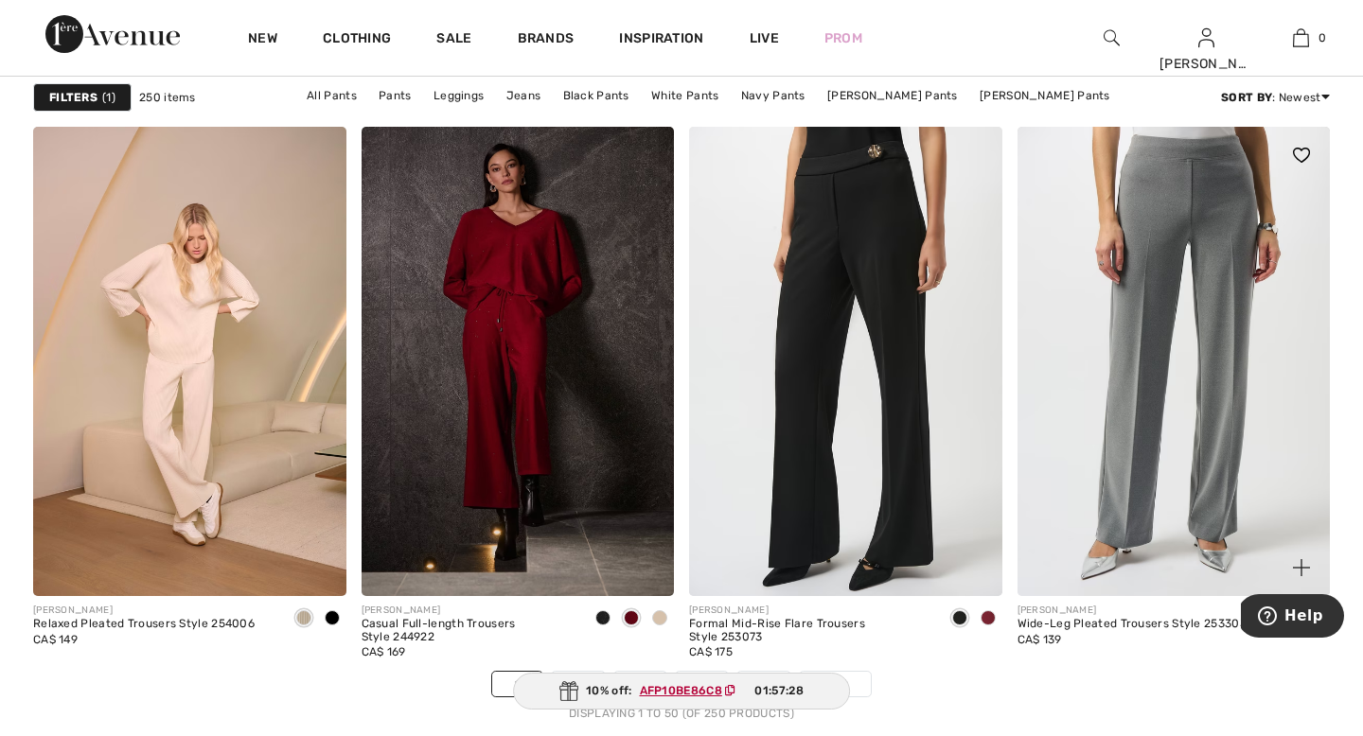
scroll to position [8075, 0]
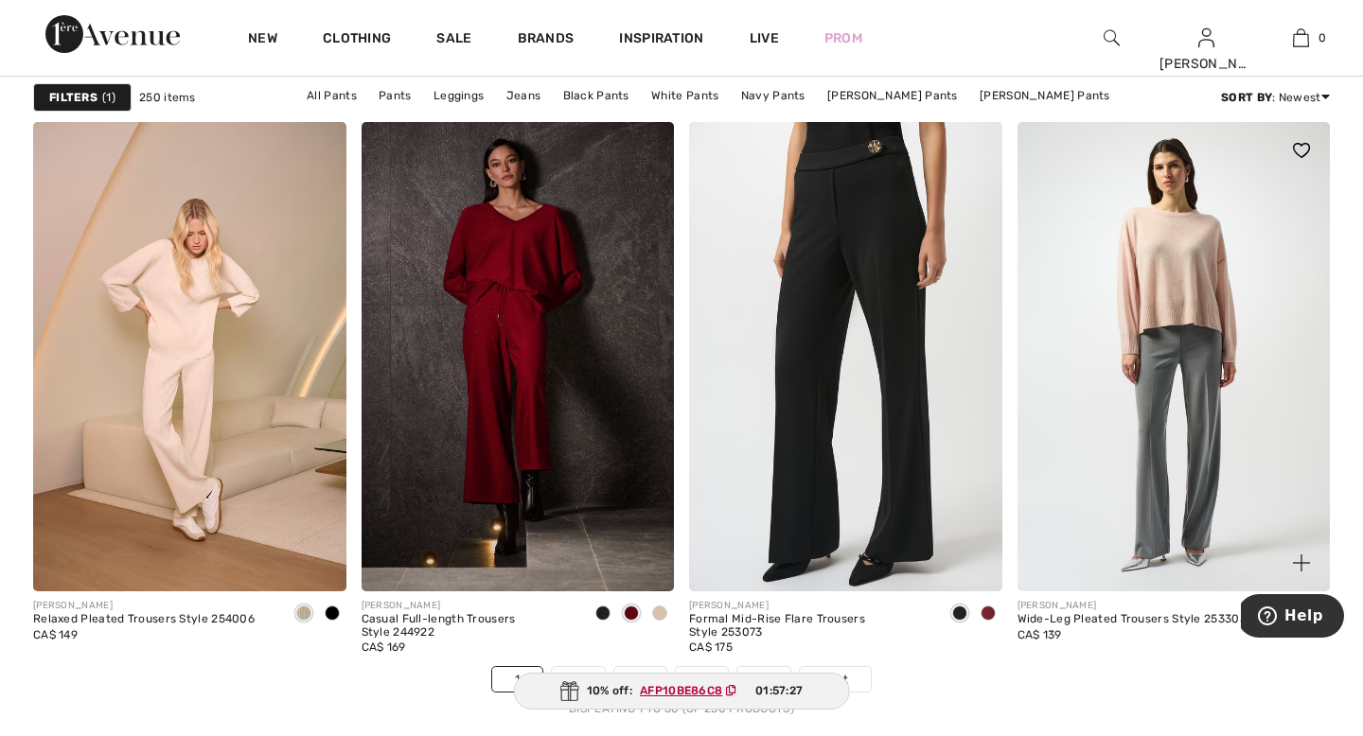
click at [1121, 470] on img at bounding box center [1174, 357] width 313 height 470
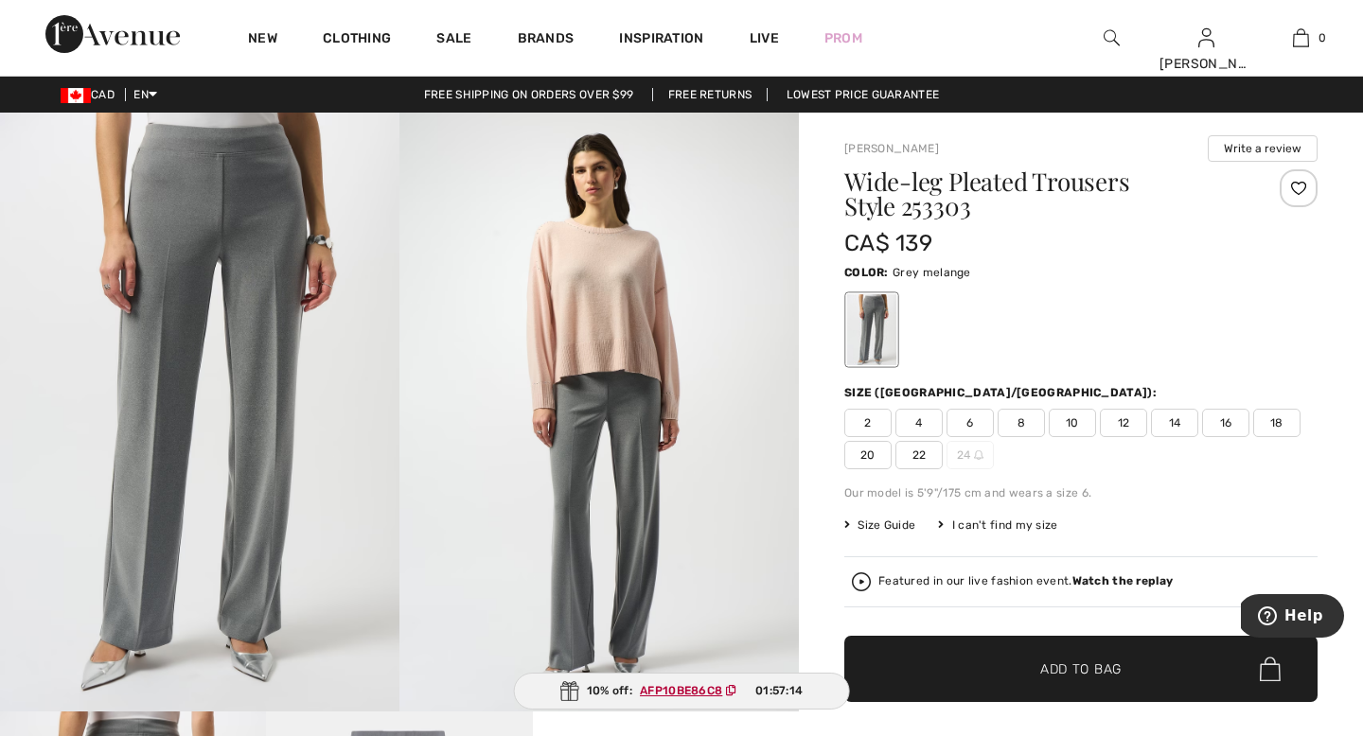
click at [1224, 424] on span "16" at bounding box center [1225, 423] width 47 height 28
click at [693, 693] on ins "AFP10BE86C8" at bounding box center [681, 690] width 82 height 13
click at [992, 680] on span "✔ Added to Bag Add to Bag" at bounding box center [1080, 669] width 473 height 66
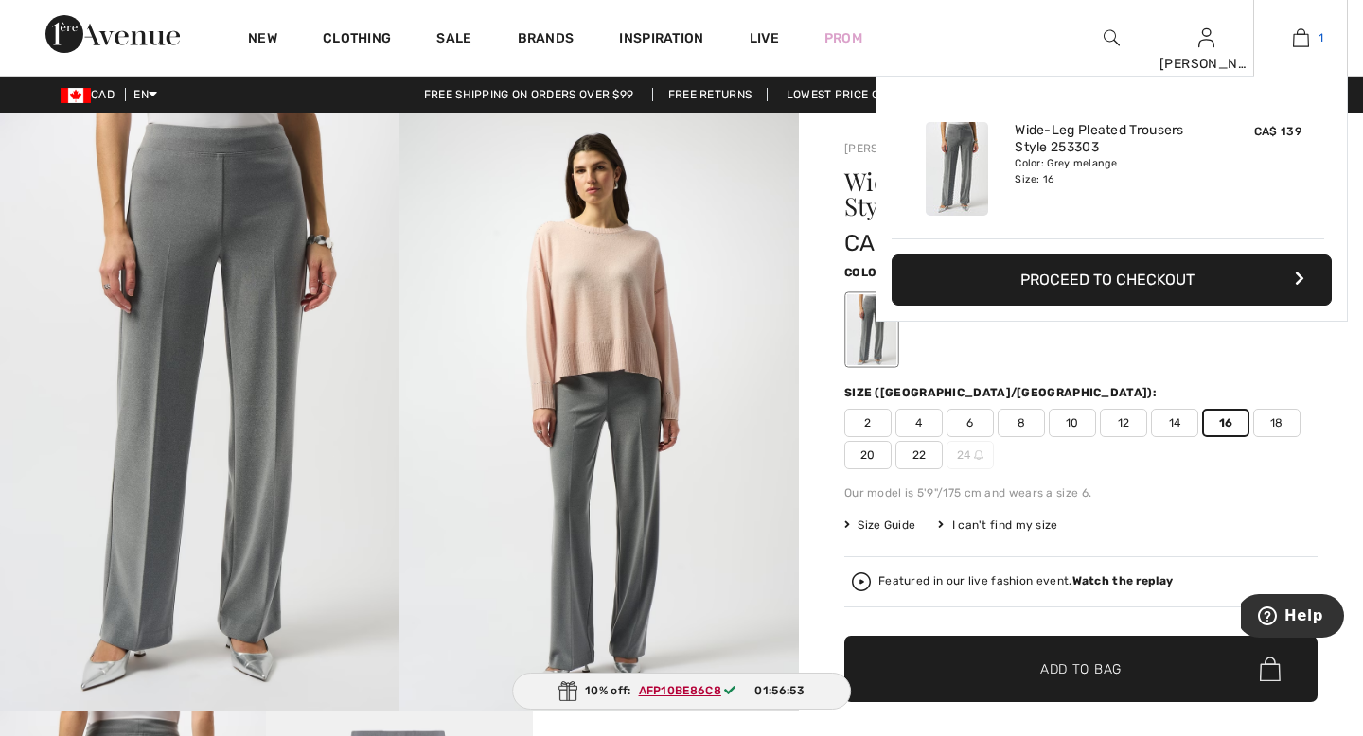
click at [1307, 39] on img at bounding box center [1301, 38] width 16 height 23
